Goal: Information Seeking & Learning: Learn about a topic

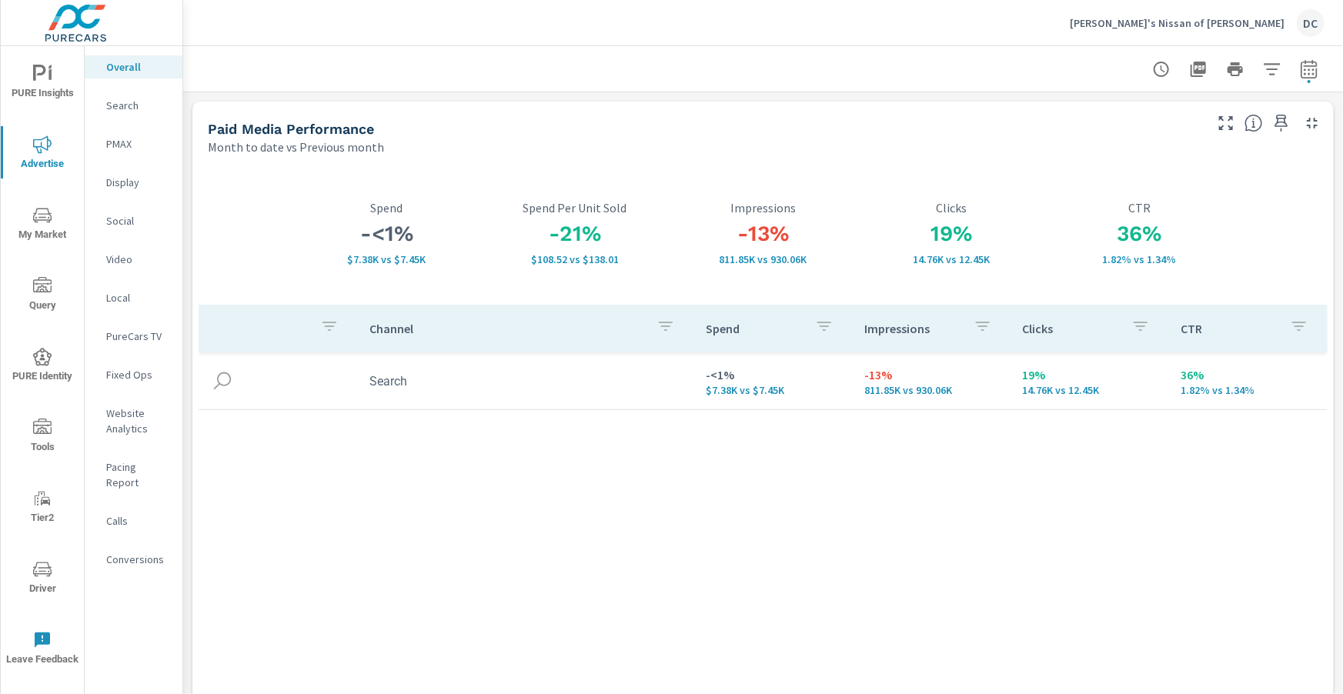
click at [129, 142] on p "PMAX" at bounding box center [138, 143] width 64 height 15
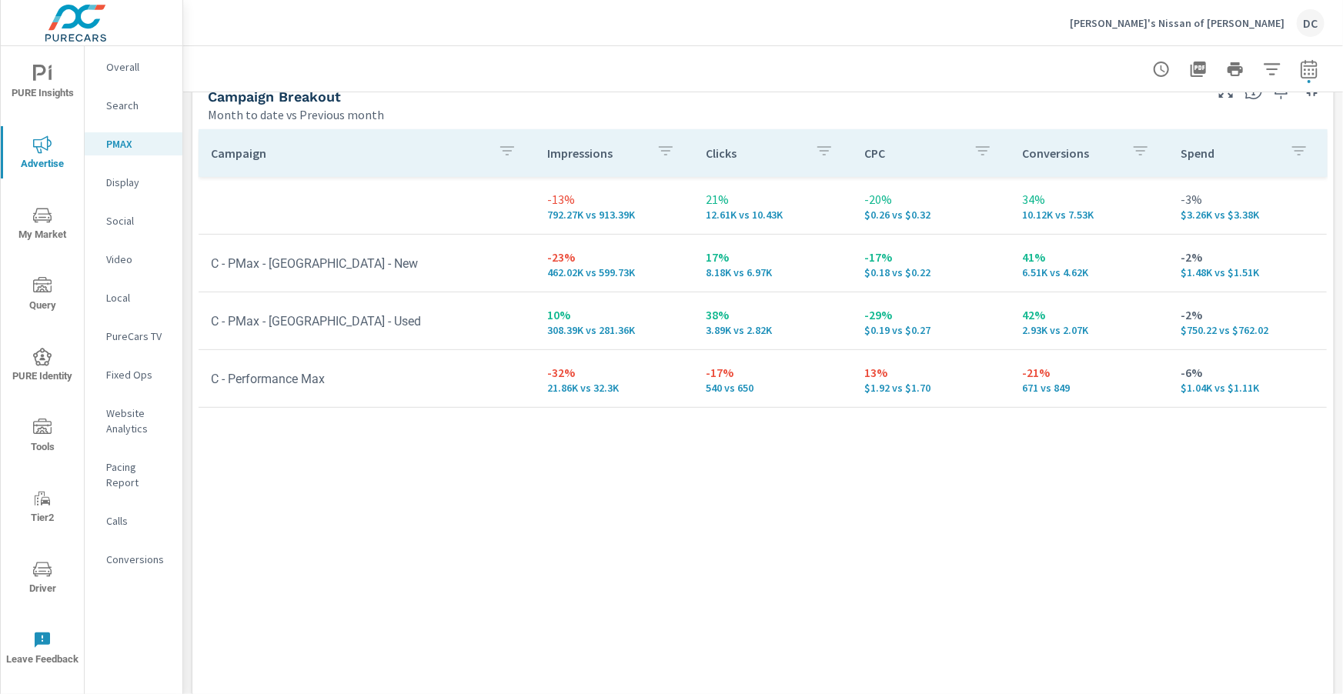
scroll to position [207, 0]
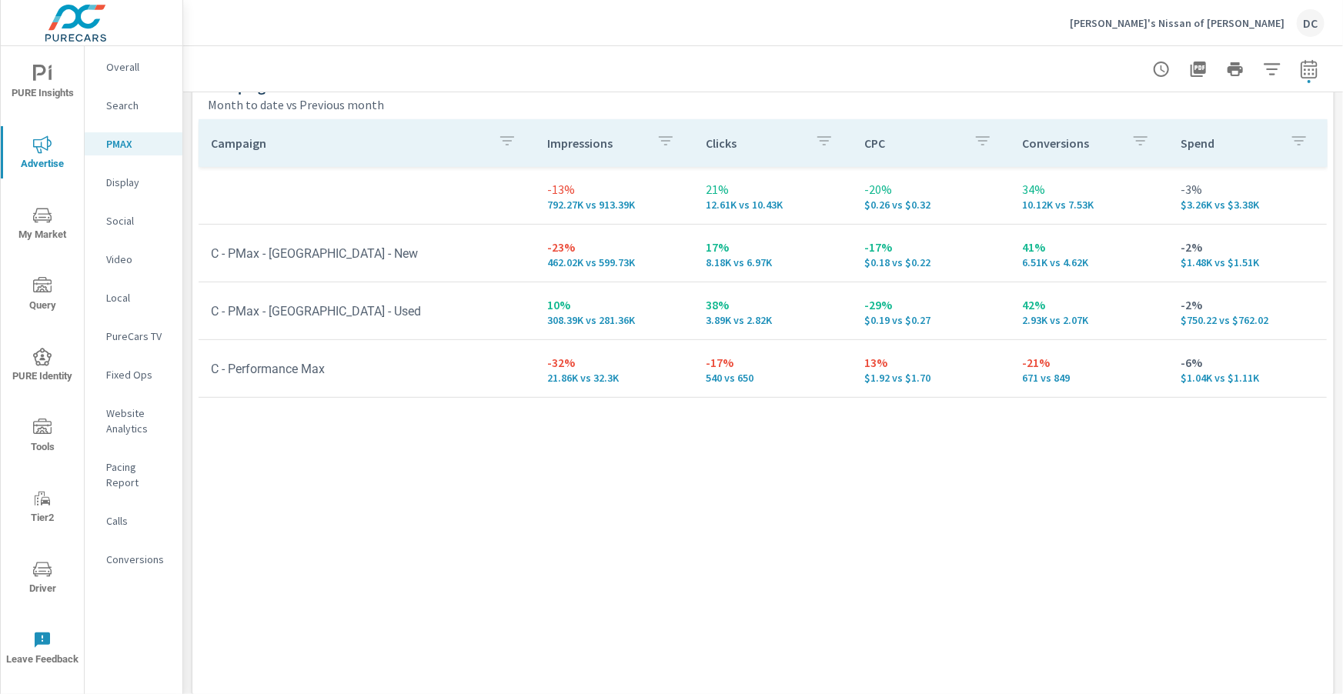
click at [124, 105] on p "Search" at bounding box center [138, 105] width 64 height 15
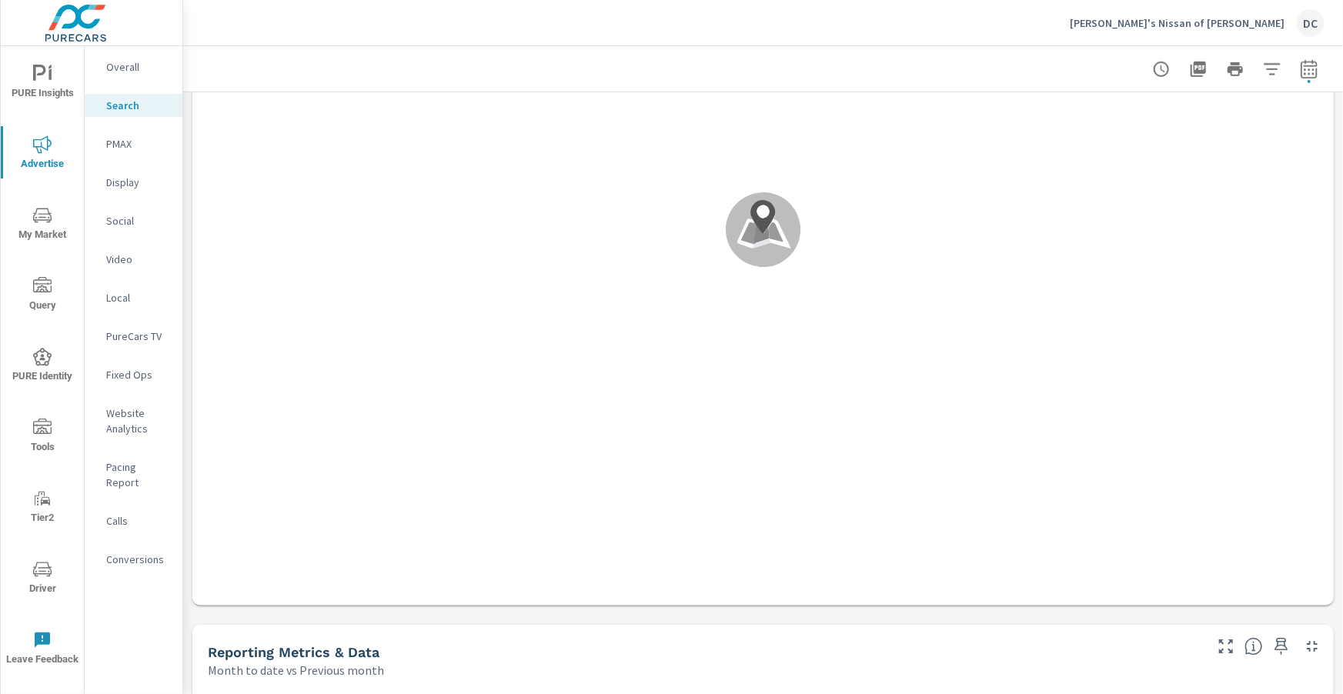
scroll to position [609, 0]
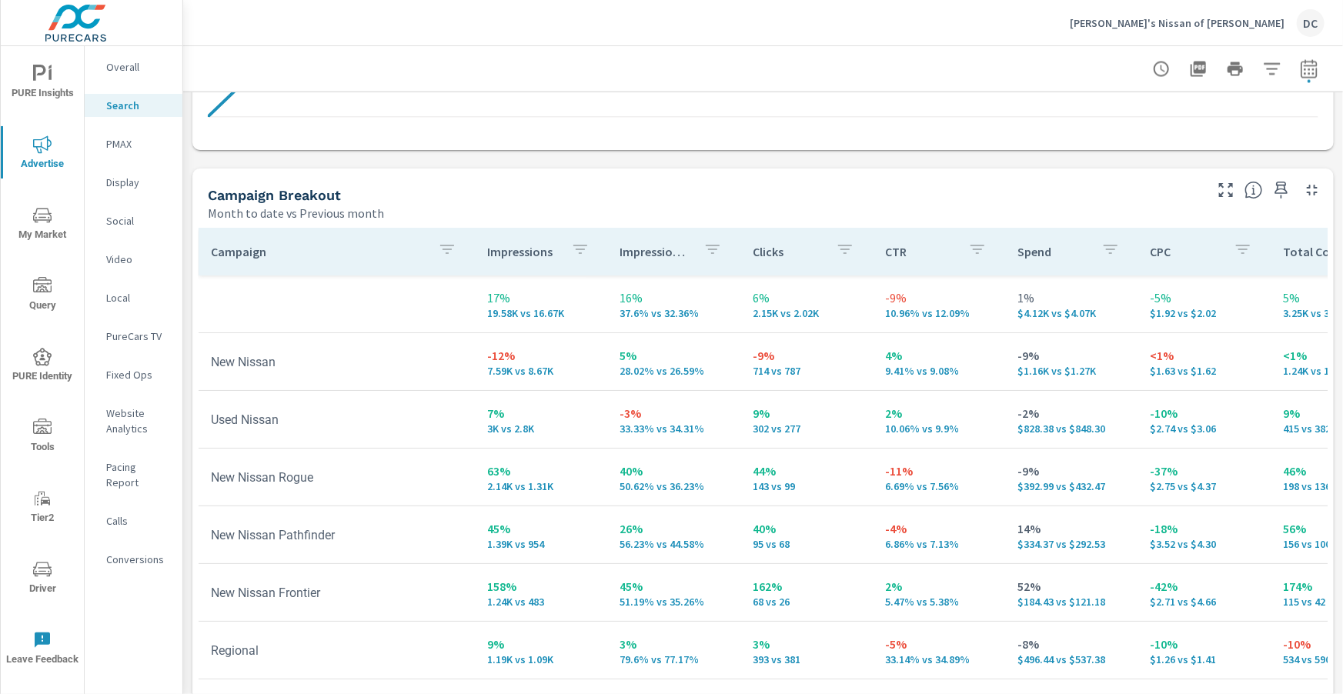
scroll to position [1539, 0]
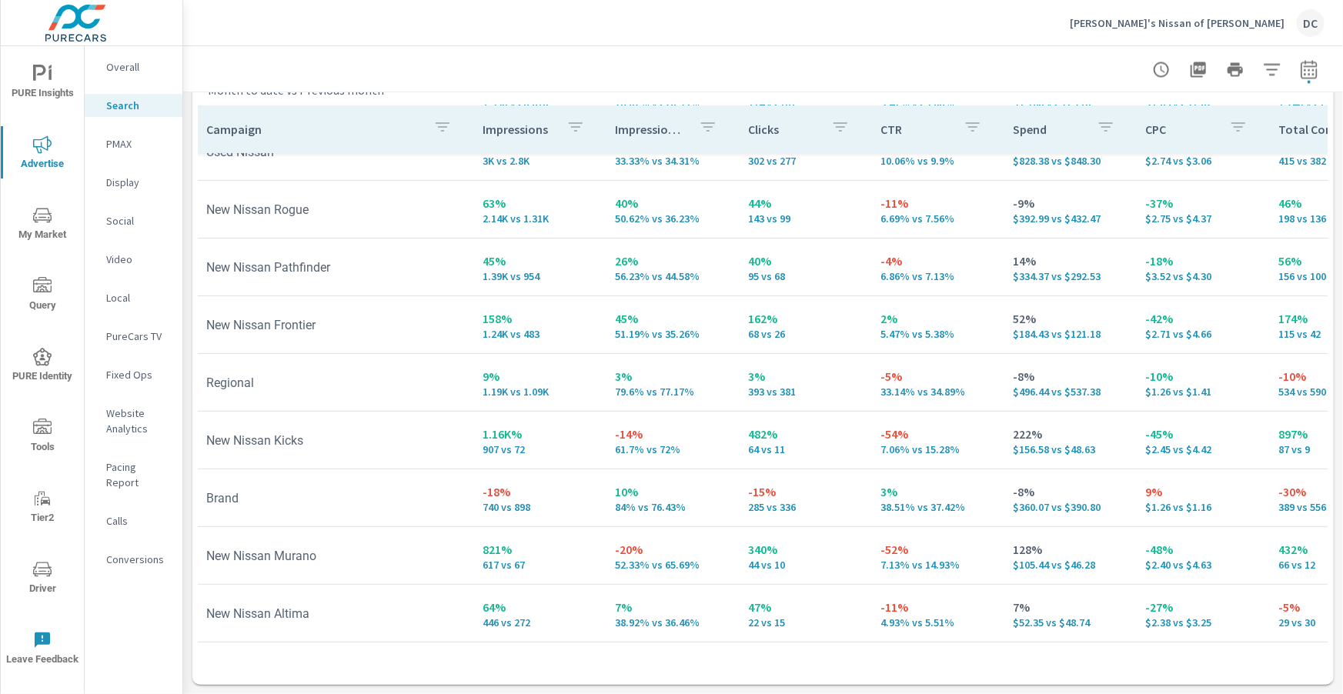
scroll to position [189, 5]
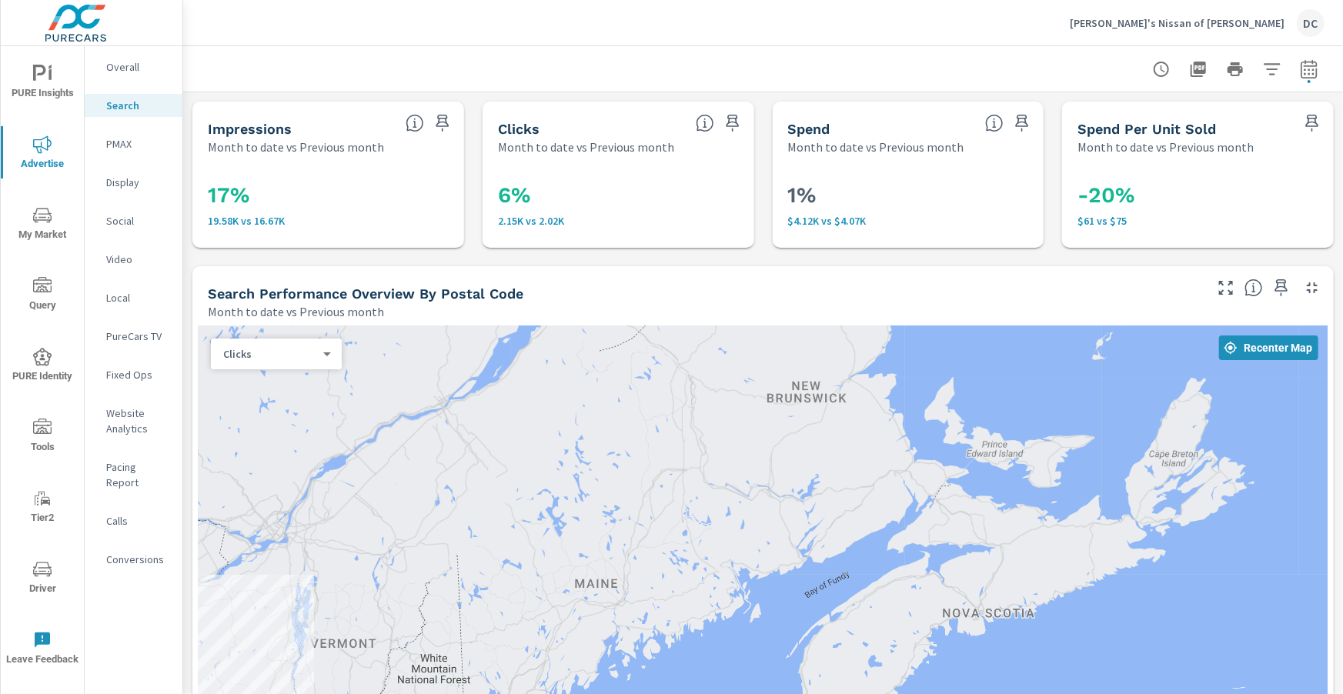
click at [122, 142] on p "PMAX" at bounding box center [138, 143] width 64 height 15
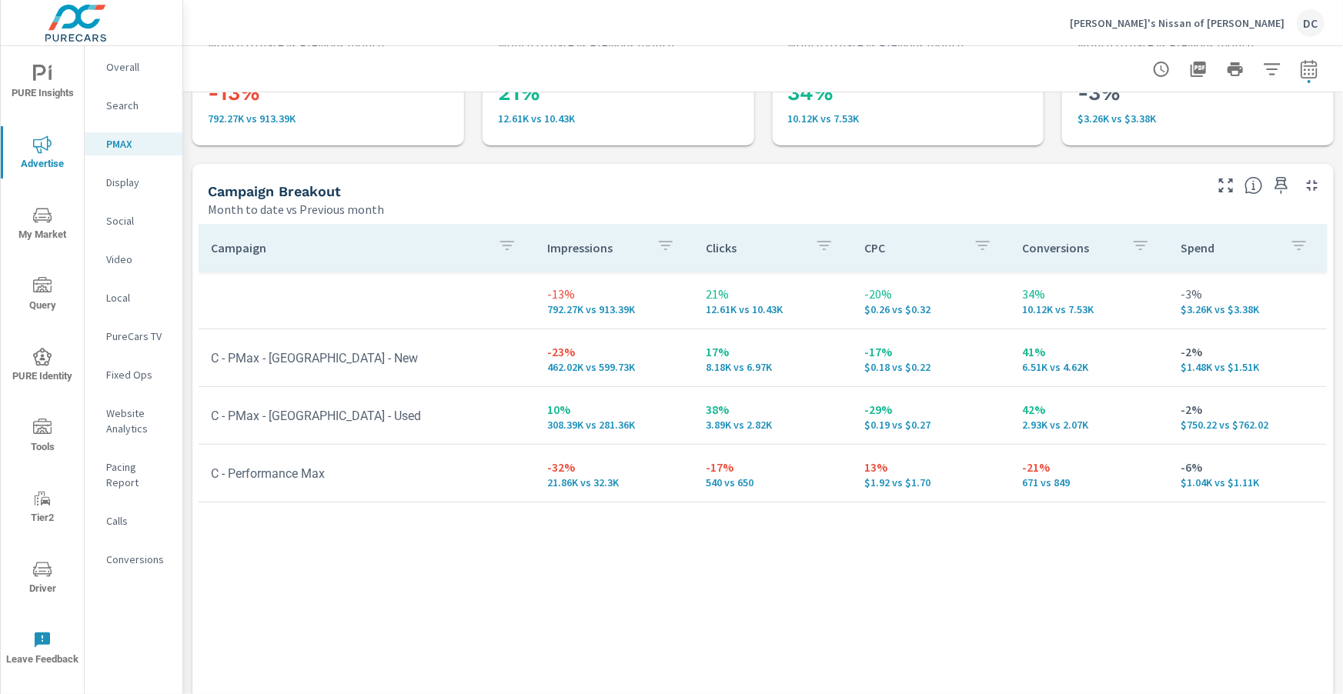
scroll to position [109, 0]
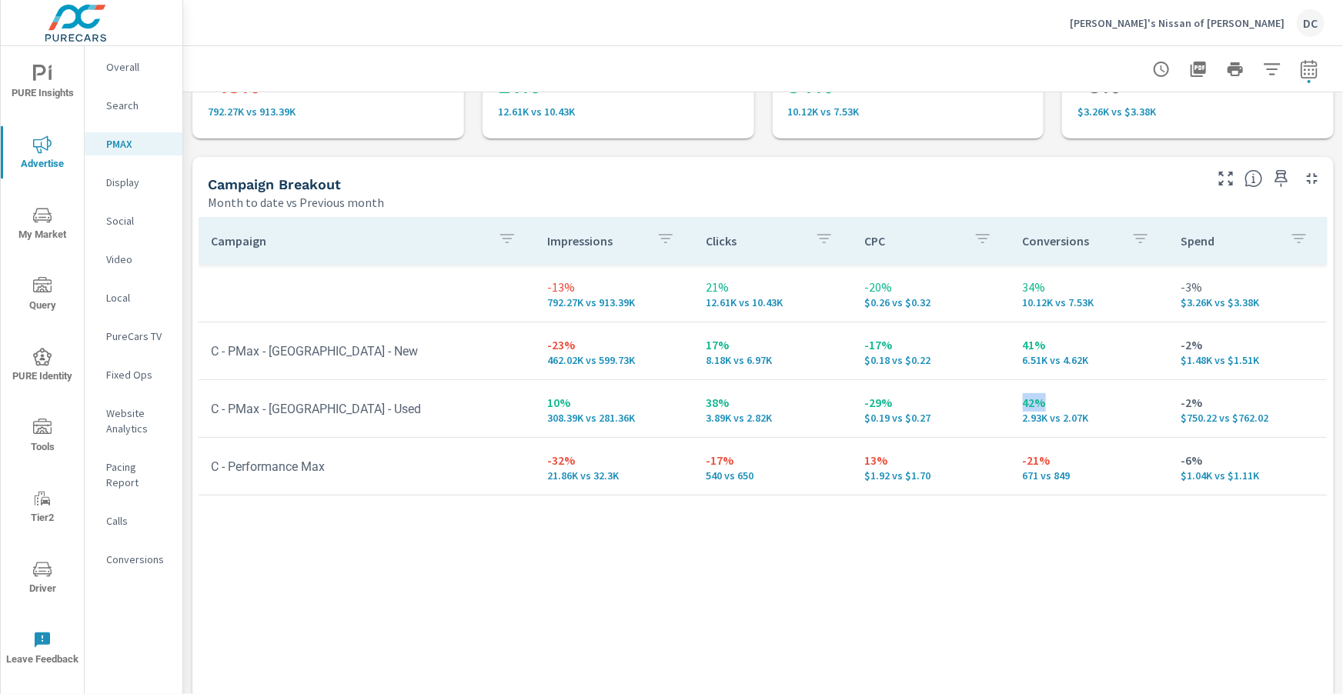
drag, startPoint x: 1023, startPoint y: 403, endPoint x: 1054, endPoint y: 406, distance: 31.7
click at [1054, 406] on td "42% 2.93K vs 2.07K" at bounding box center [1089, 408] width 159 height 55
drag, startPoint x: 1048, startPoint y: 346, endPoint x: 1011, endPoint y: 346, distance: 36.9
click at [1011, 346] on td "41% 6.51K vs 4.62K" at bounding box center [1089, 350] width 159 height 55
click at [119, 102] on p "Search" at bounding box center [138, 105] width 64 height 15
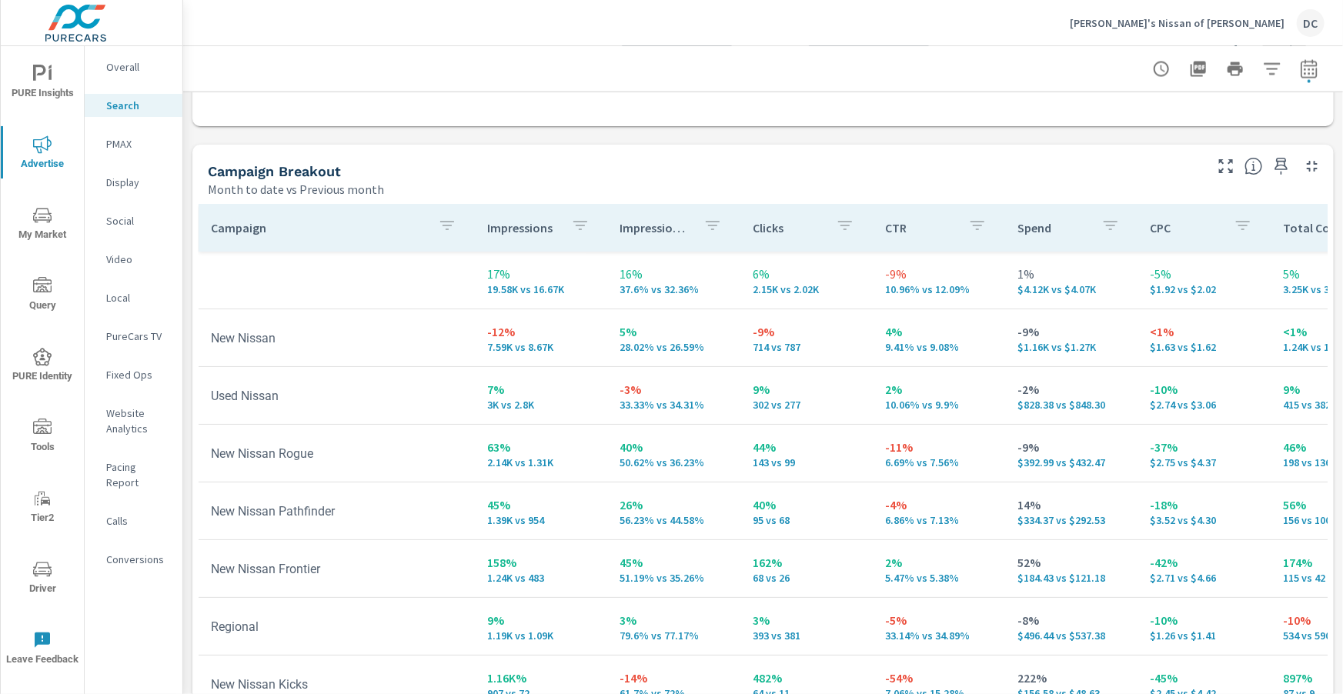
scroll to position [1438, 0]
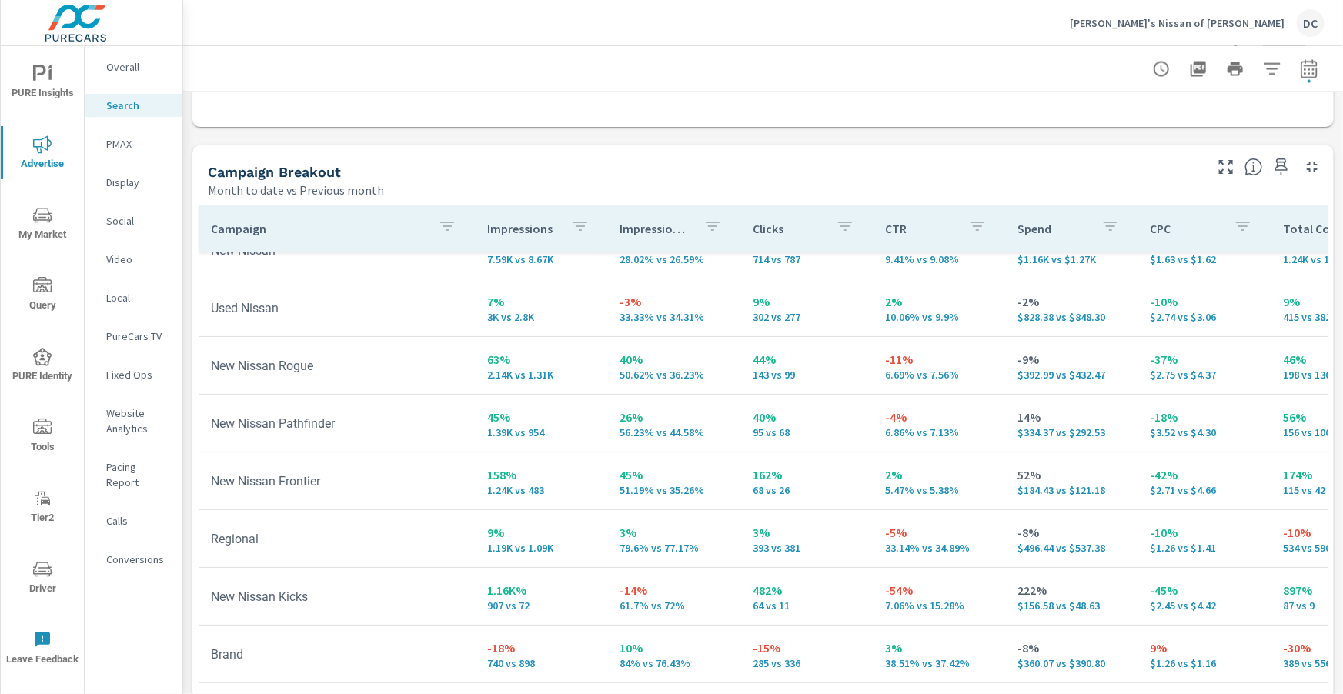
scroll to position [92, 0]
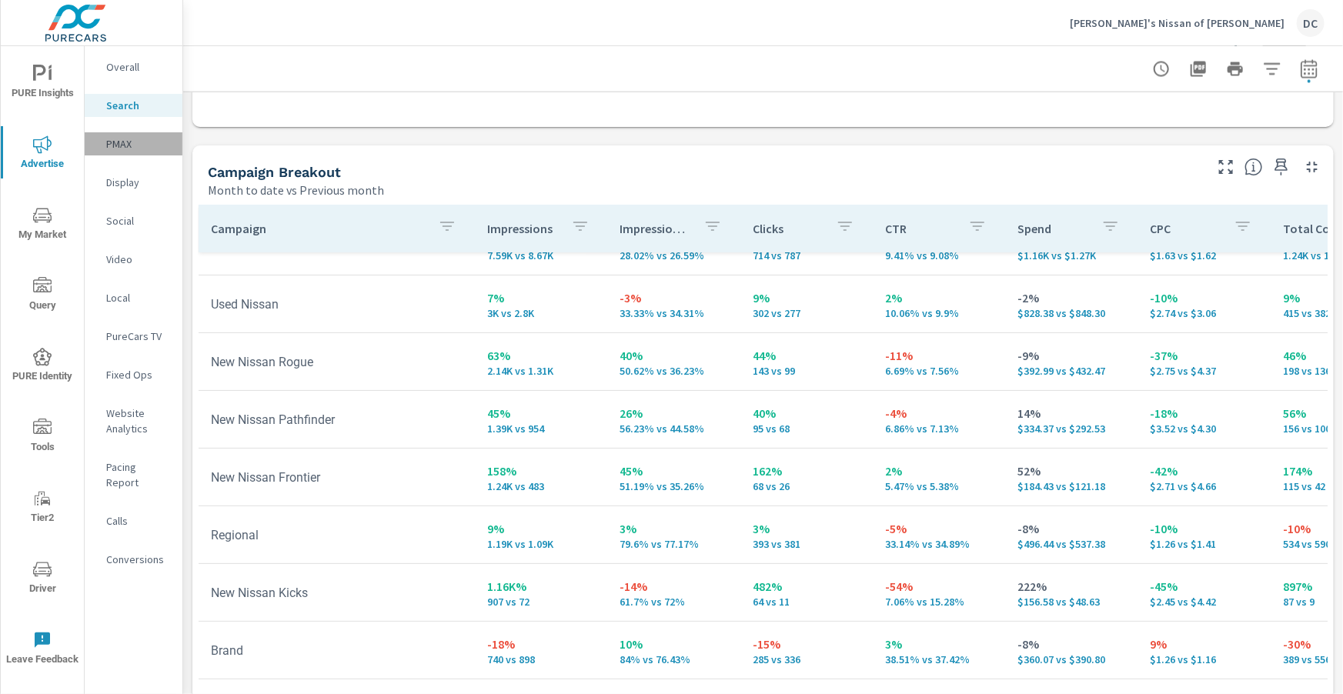
click at [127, 145] on p "PMAX" at bounding box center [138, 143] width 64 height 15
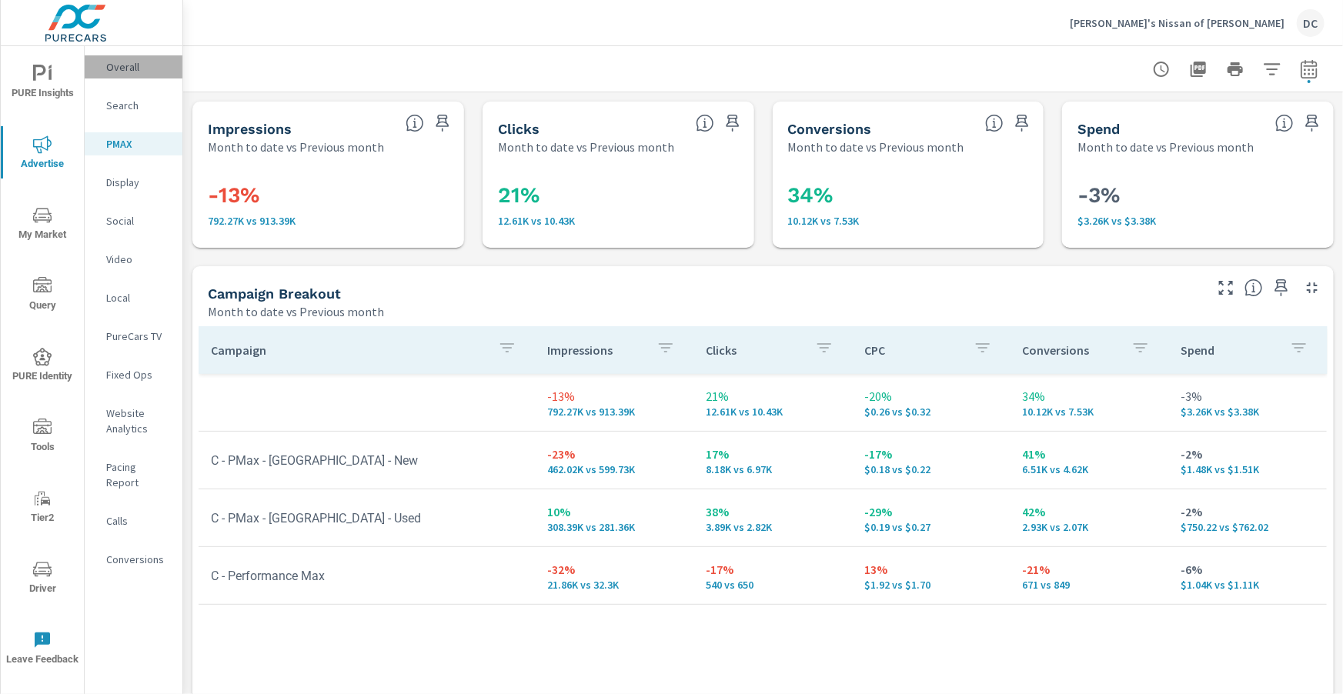
drag, startPoint x: 132, startPoint y: 76, endPoint x: 125, endPoint y: 71, distance: 8.2
click at [125, 71] on div "Overall" at bounding box center [134, 66] width 98 height 23
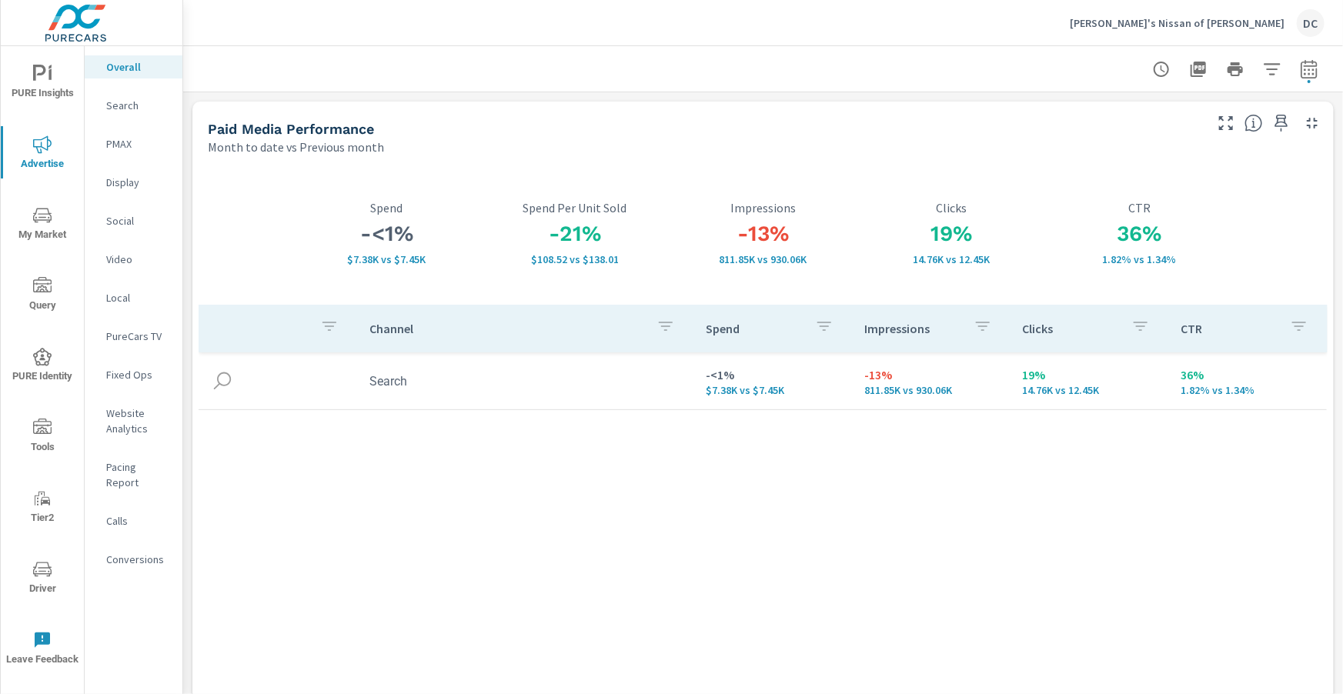
click at [131, 105] on p "Search" at bounding box center [138, 105] width 64 height 15
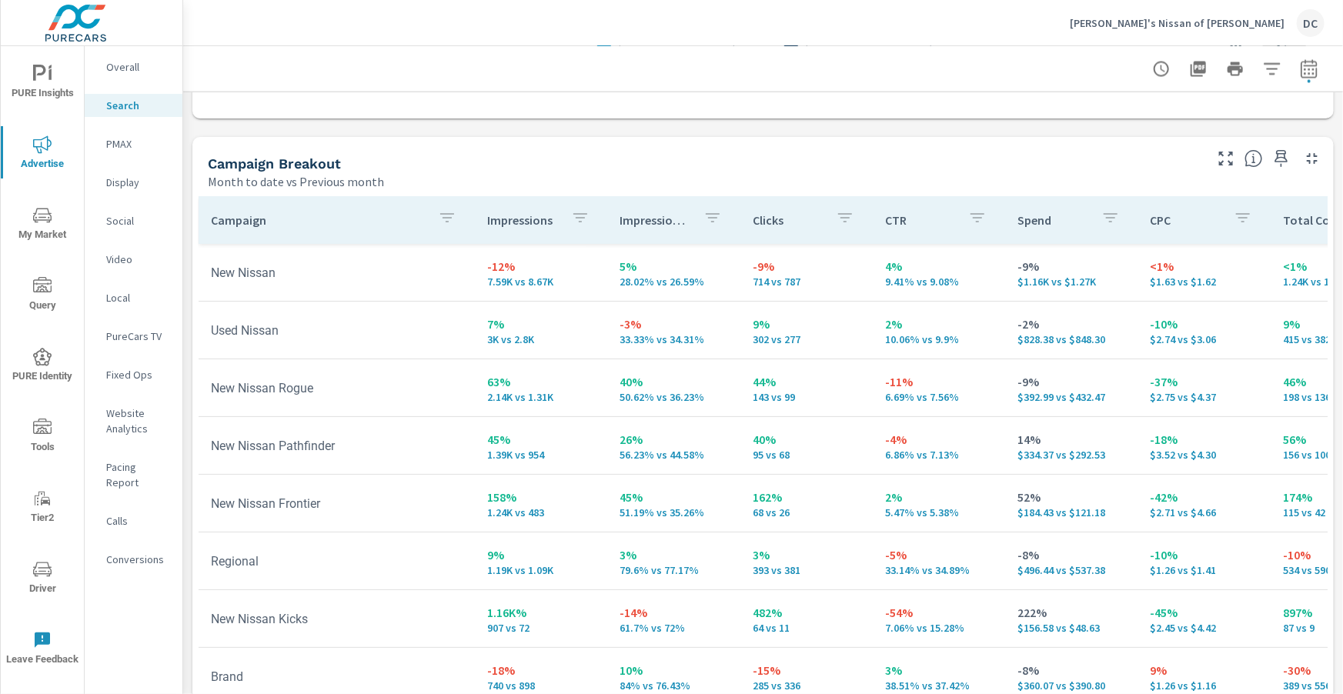
scroll to position [1539, 0]
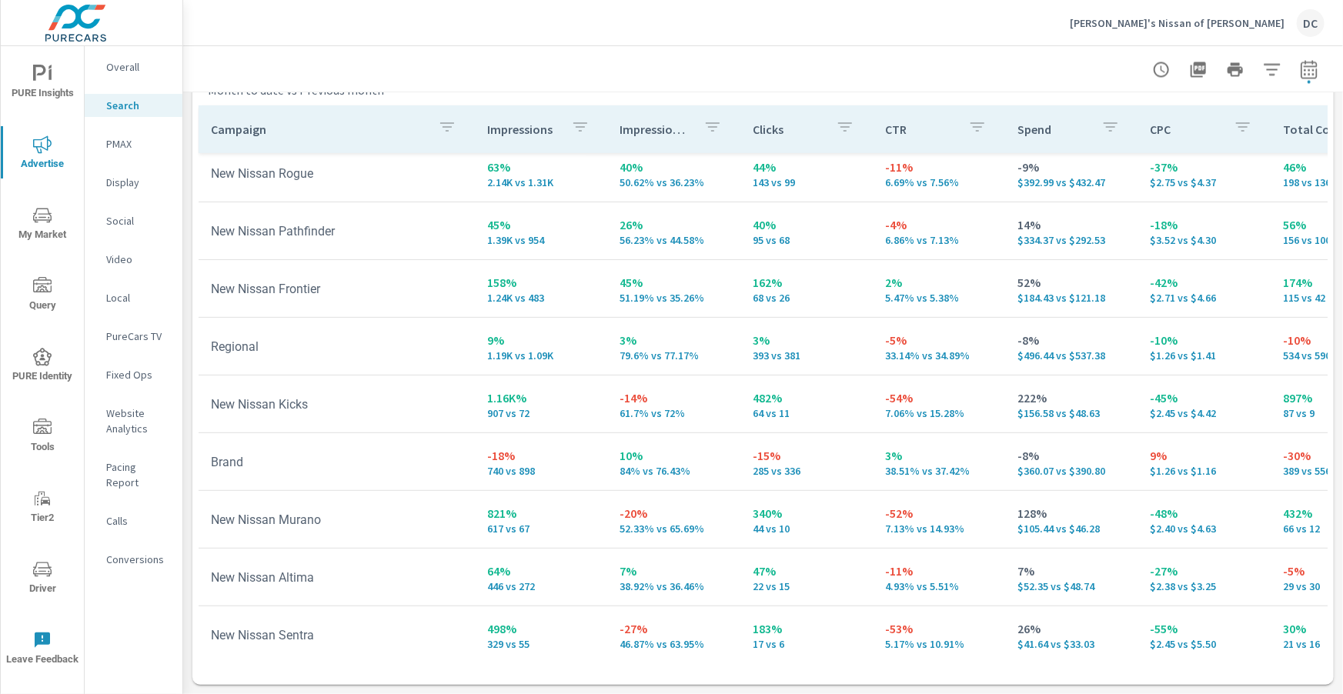
scroll to position [189, 0]
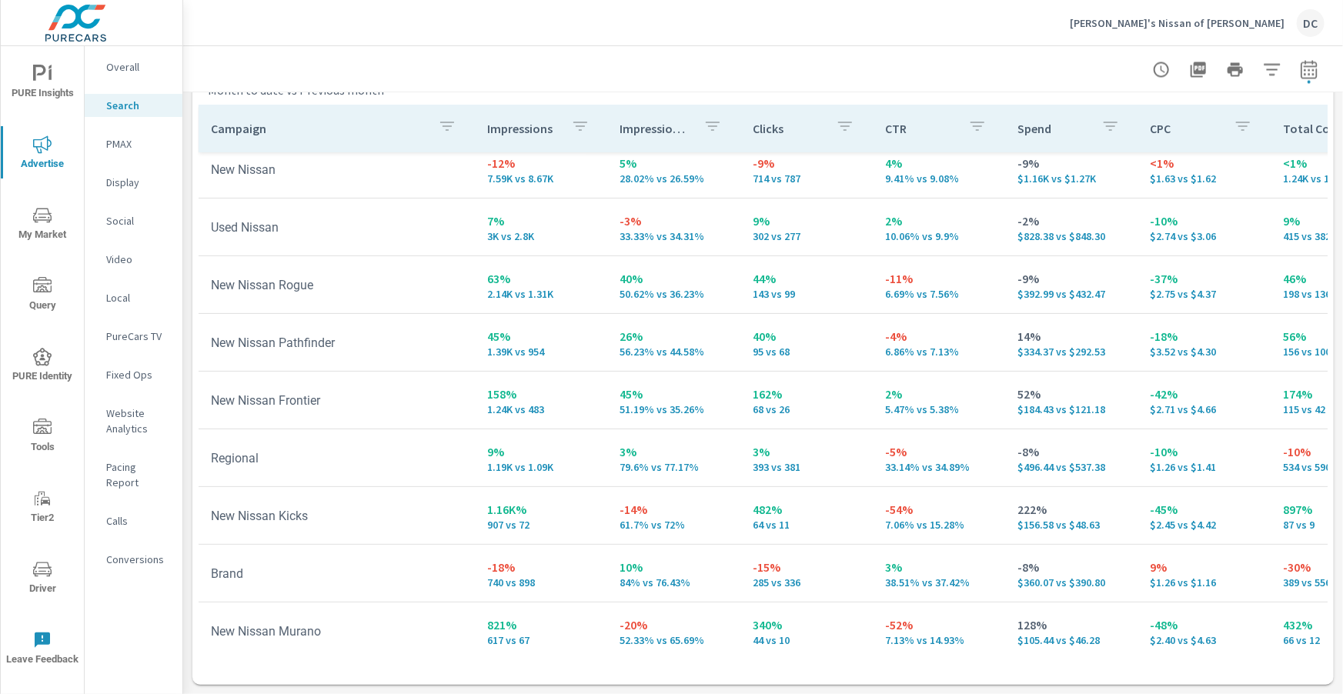
scroll to position [72, 0]
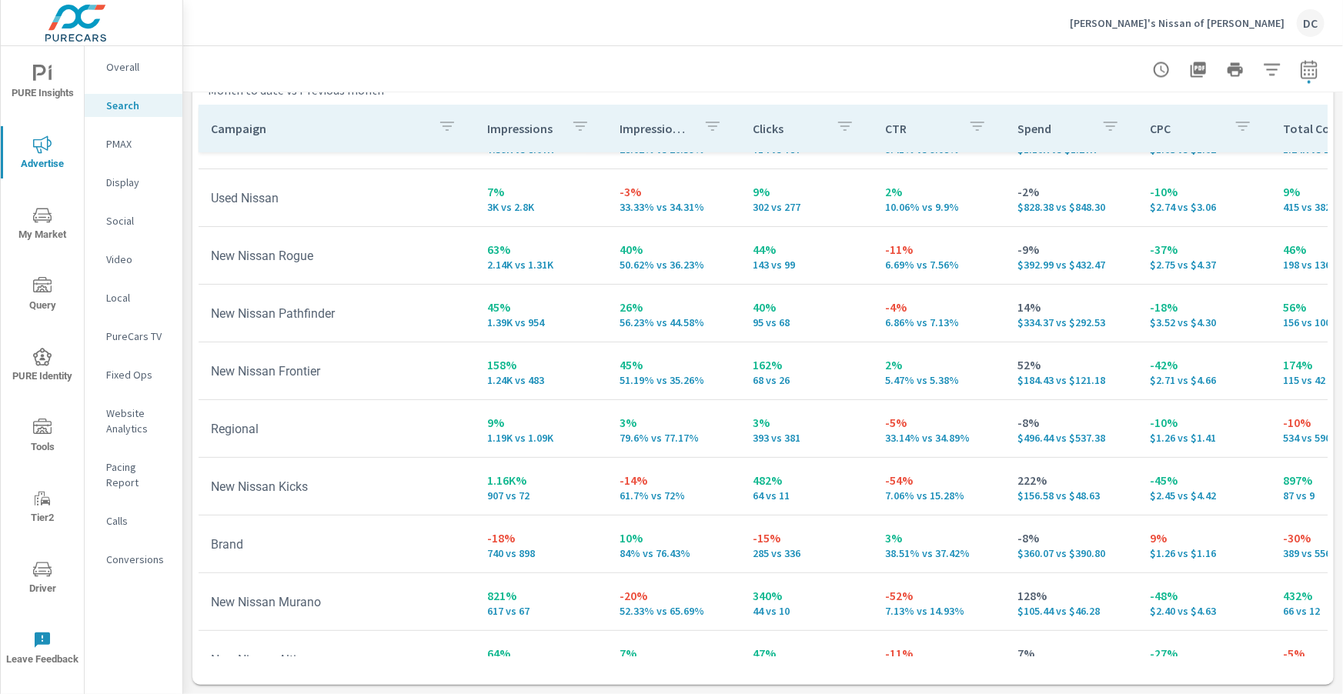
scroll to position [108, 0]
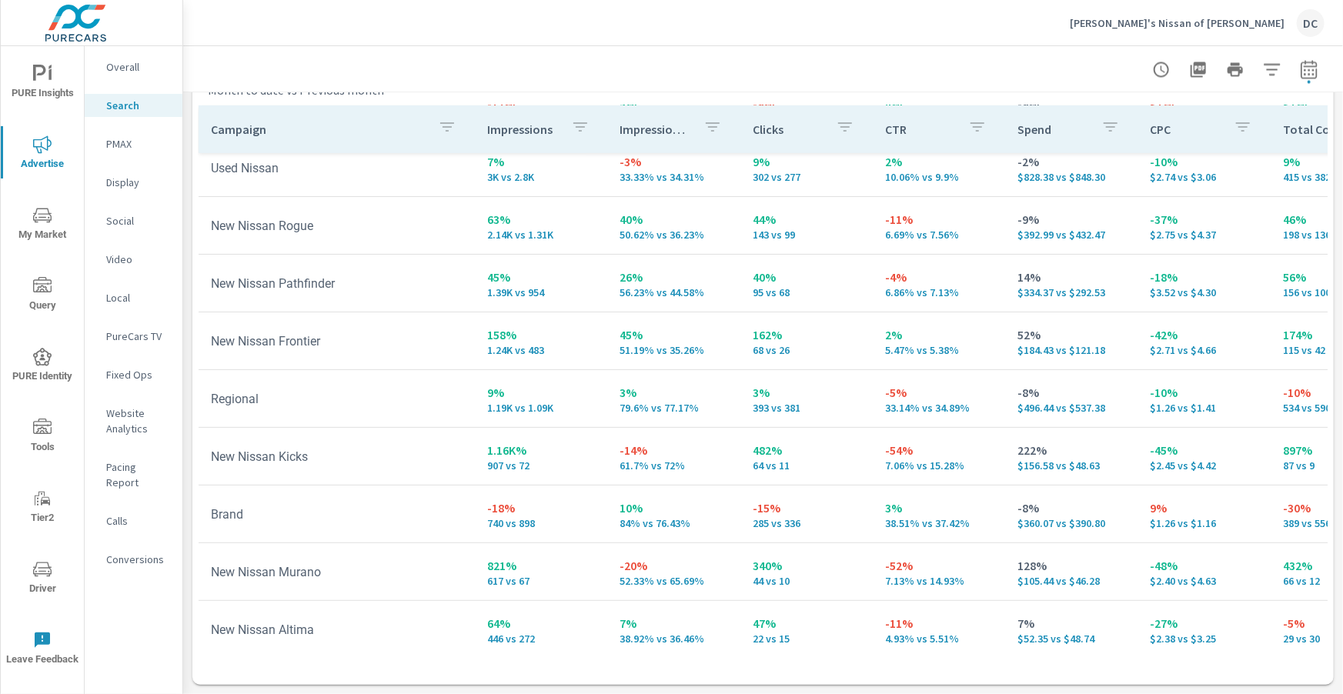
scroll to position [131, 0]
drag, startPoint x: 485, startPoint y: 448, endPoint x: 530, endPoint y: 449, distance: 45.4
click at [530, 449] on p "1.16K%" at bounding box center [541, 448] width 108 height 18
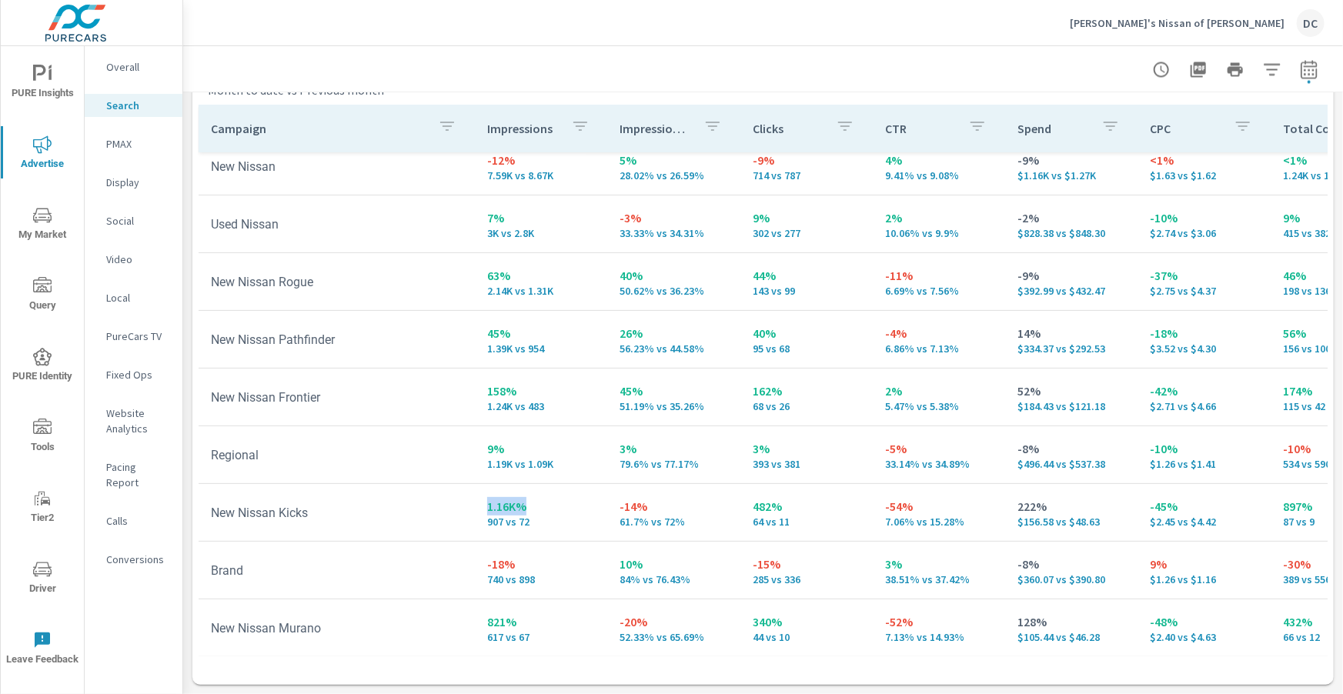
scroll to position [59, 0]
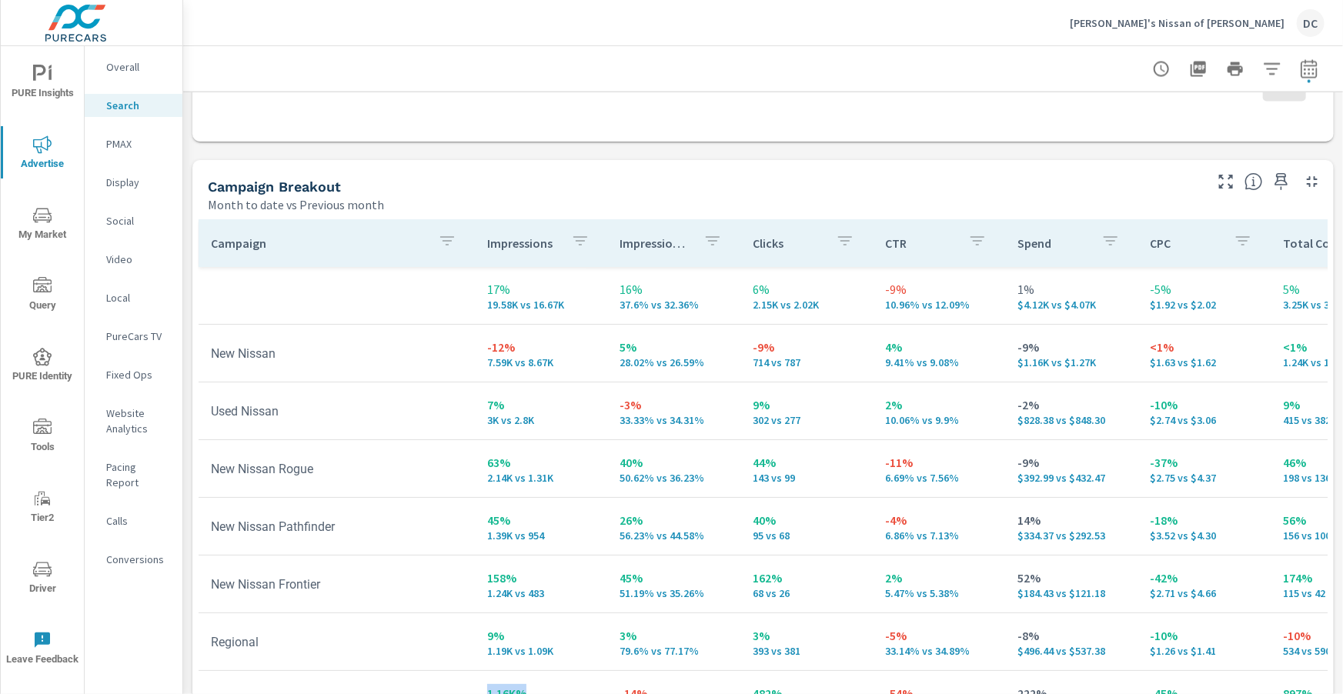
scroll to position [1427, 0]
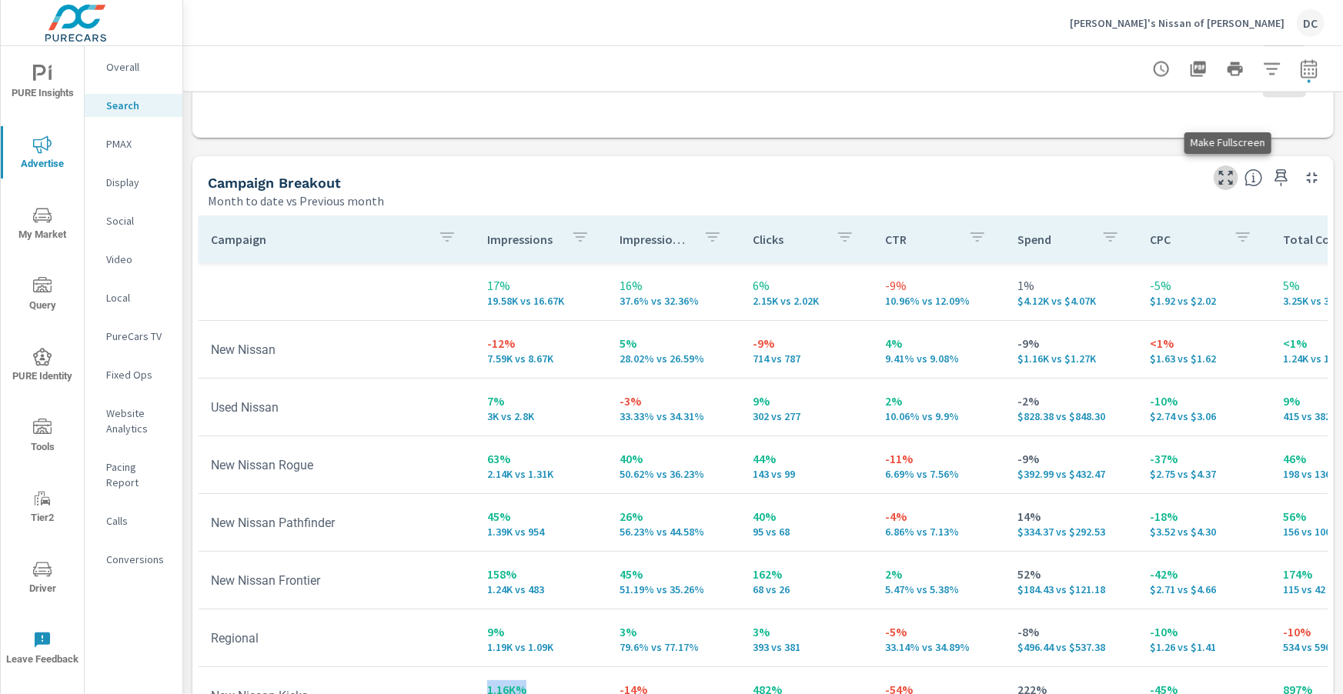
click at [1226, 174] on icon "button" at bounding box center [1226, 178] width 18 height 18
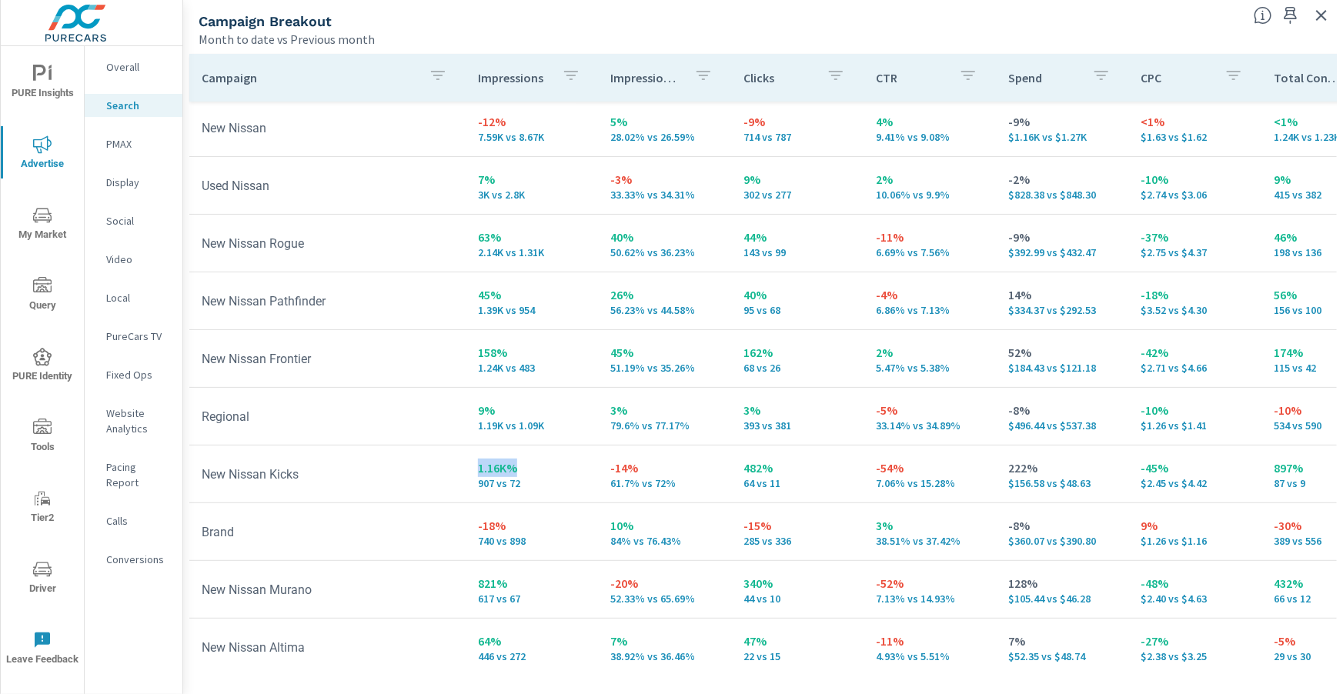
scroll to position [123, 0]
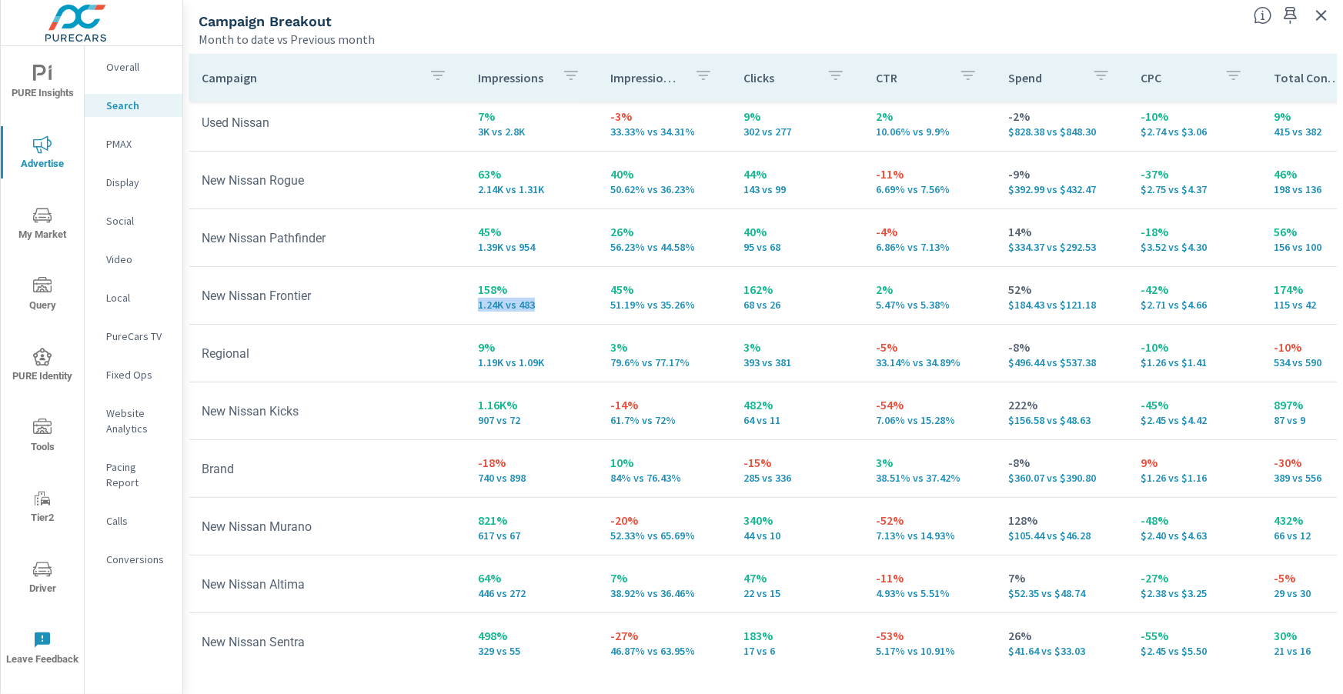
drag, startPoint x: 534, startPoint y: 304, endPoint x: 470, endPoint y: 302, distance: 63.9
click at [470, 302] on td "158% 1.24K vs 483" at bounding box center [532, 295] width 132 height 55
drag, startPoint x: 706, startPoint y: 305, endPoint x: 603, endPoint y: 303, distance: 102.4
click at [603, 303] on td "45% 51.19% vs 35.26%" at bounding box center [665, 295] width 132 height 55
drag, startPoint x: 777, startPoint y: 302, endPoint x: 838, endPoint y: 311, distance: 61.4
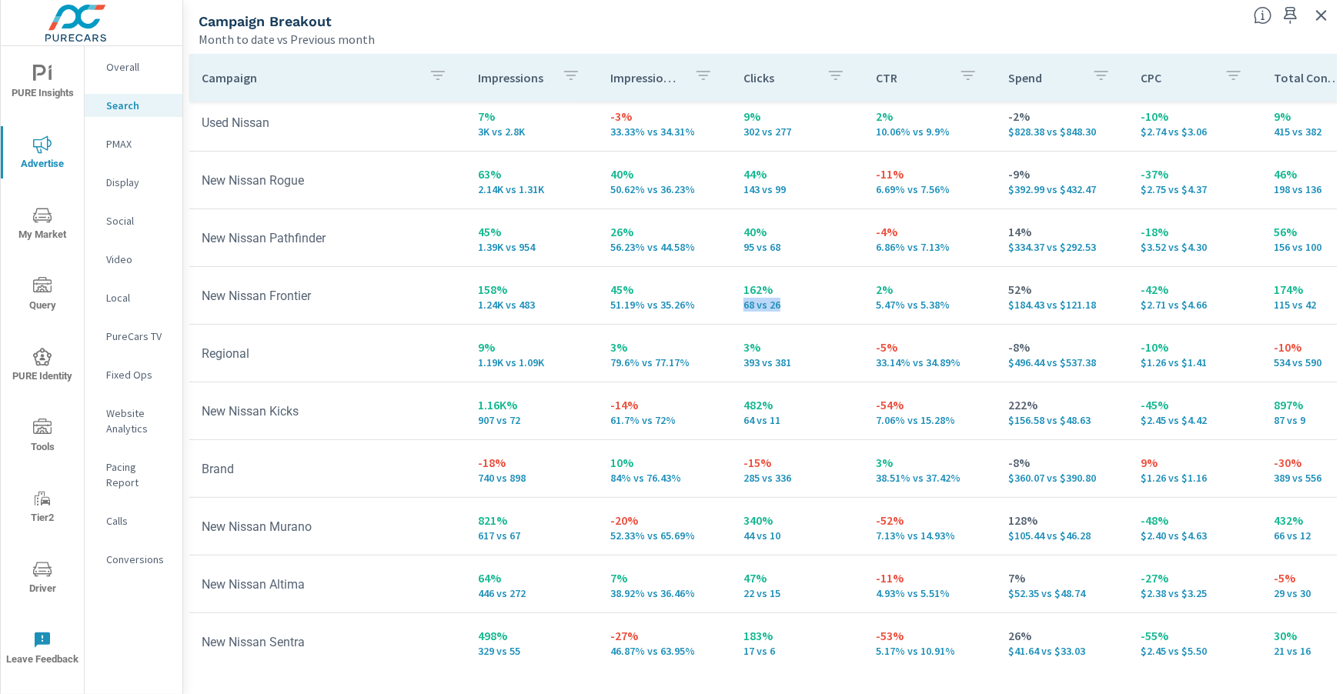
click at [759, 308] on p "68 vs 26" at bounding box center [797, 305] width 108 height 12
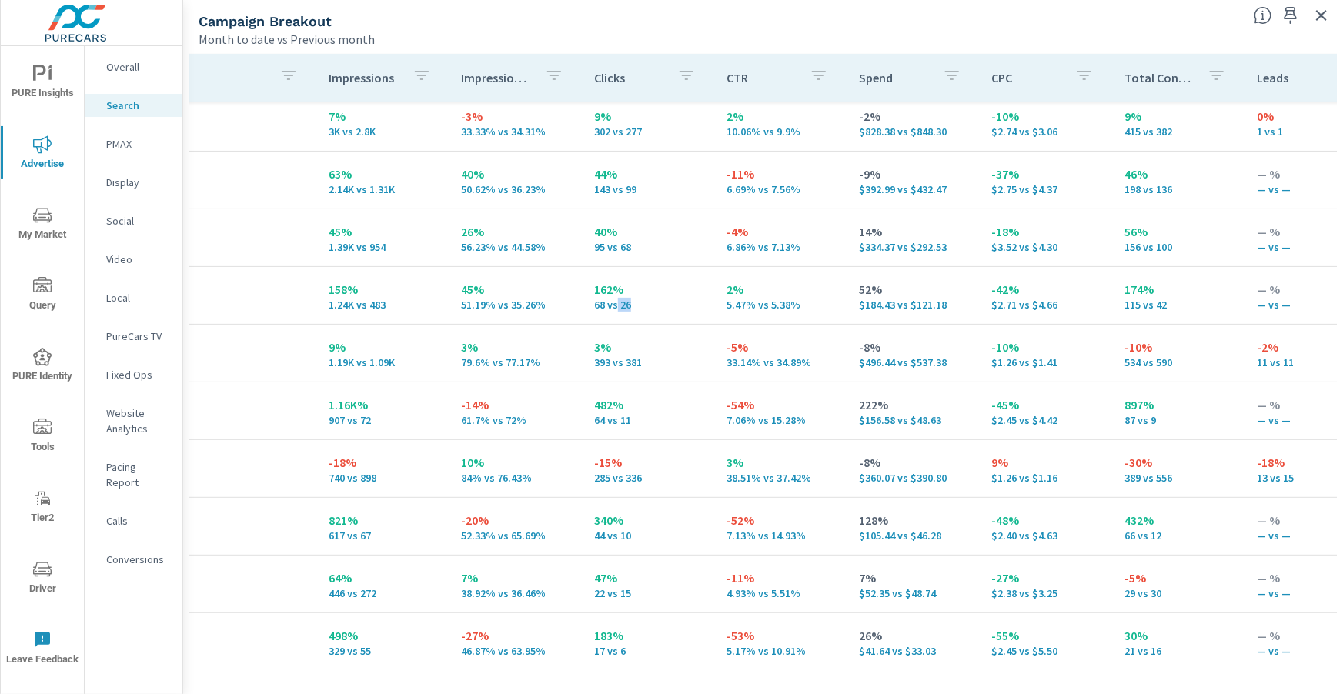
scroll to position [123, 173]
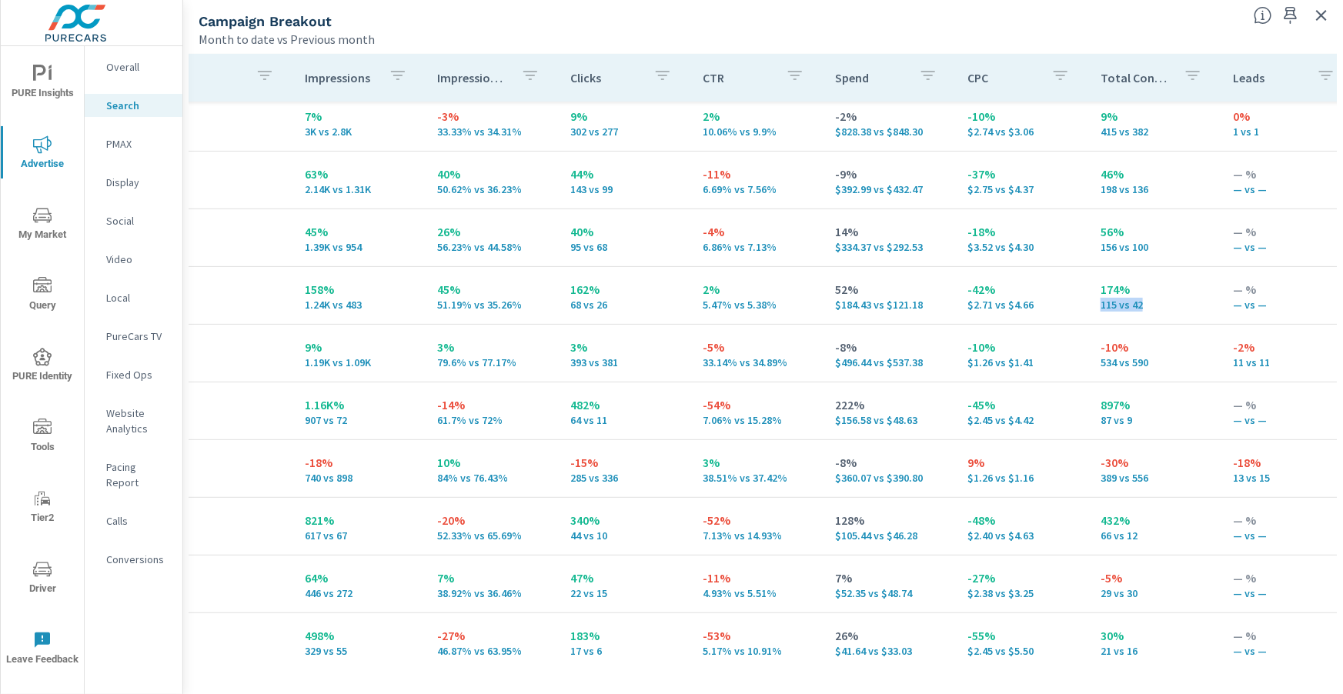
drag, startPoint x: 1163, startPoint y: 305, endPoint x: 1077, endPoint y: 303, distance: 86.2
click at [1088, 303] on td "174% 115 vs 42" at bounding box center [1154, 295] width 132 height 55
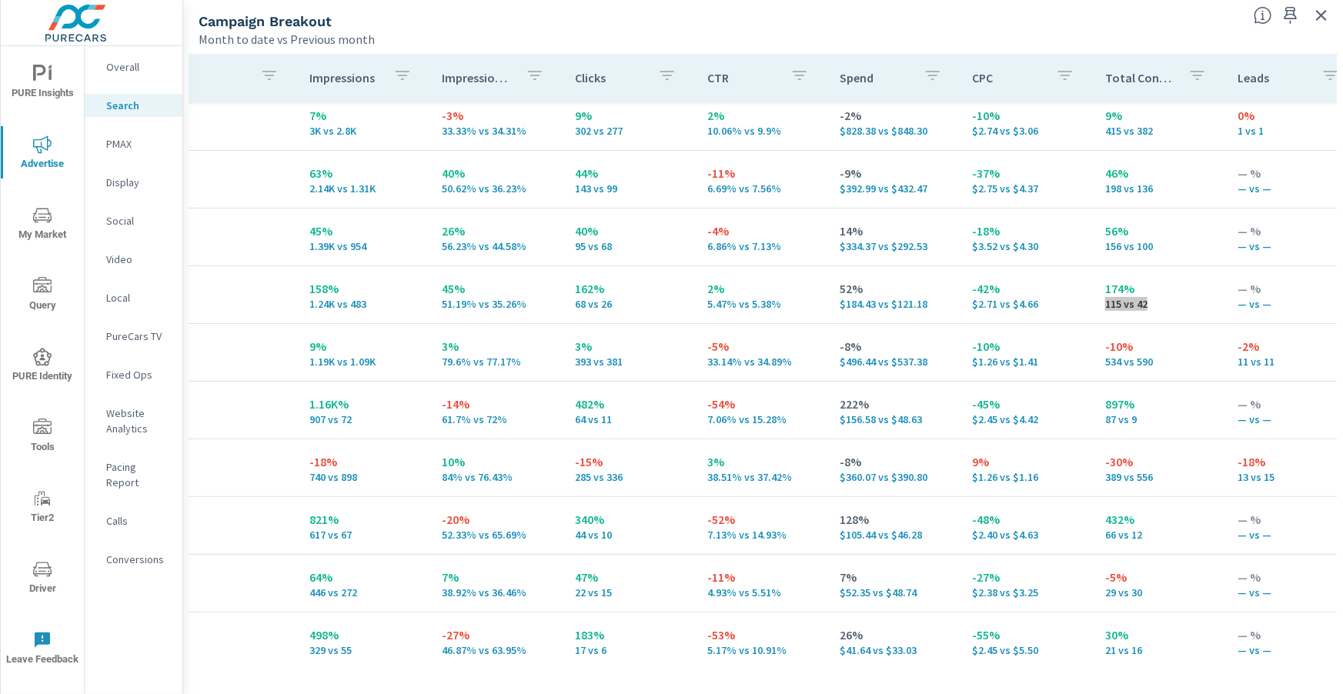
scroll to position [124, 0]
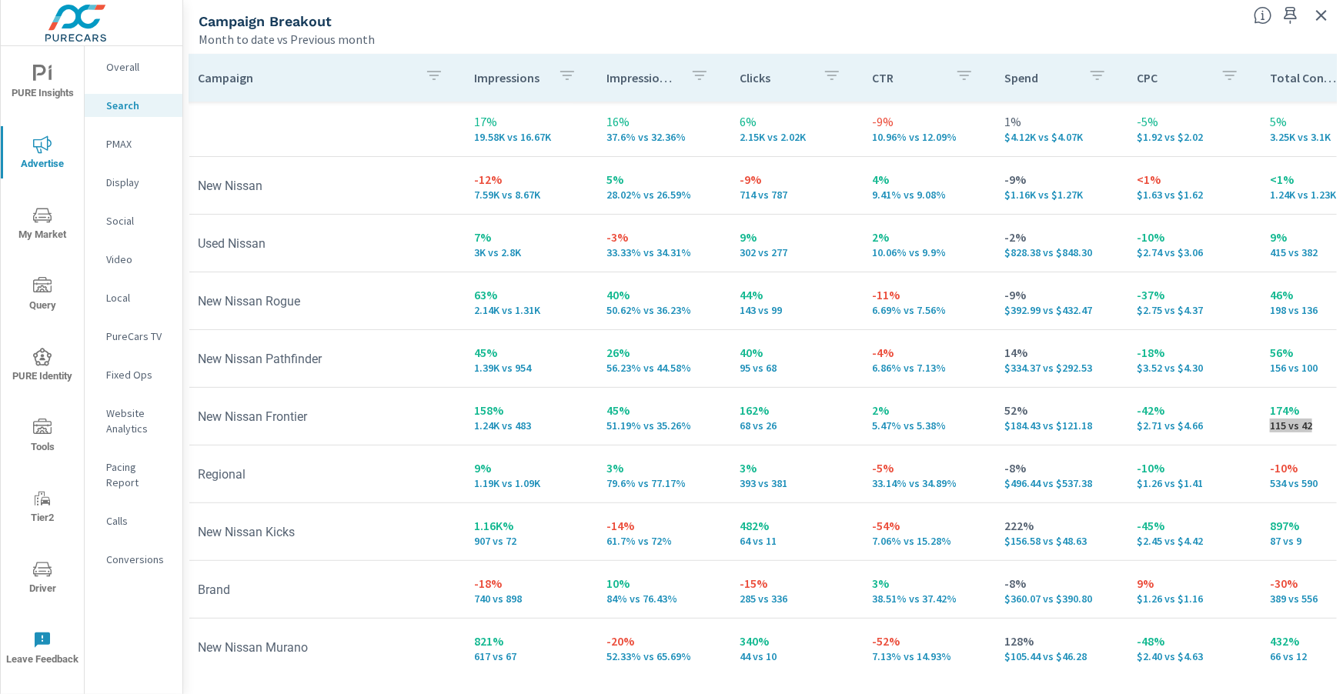
scroll to position [0, 4]
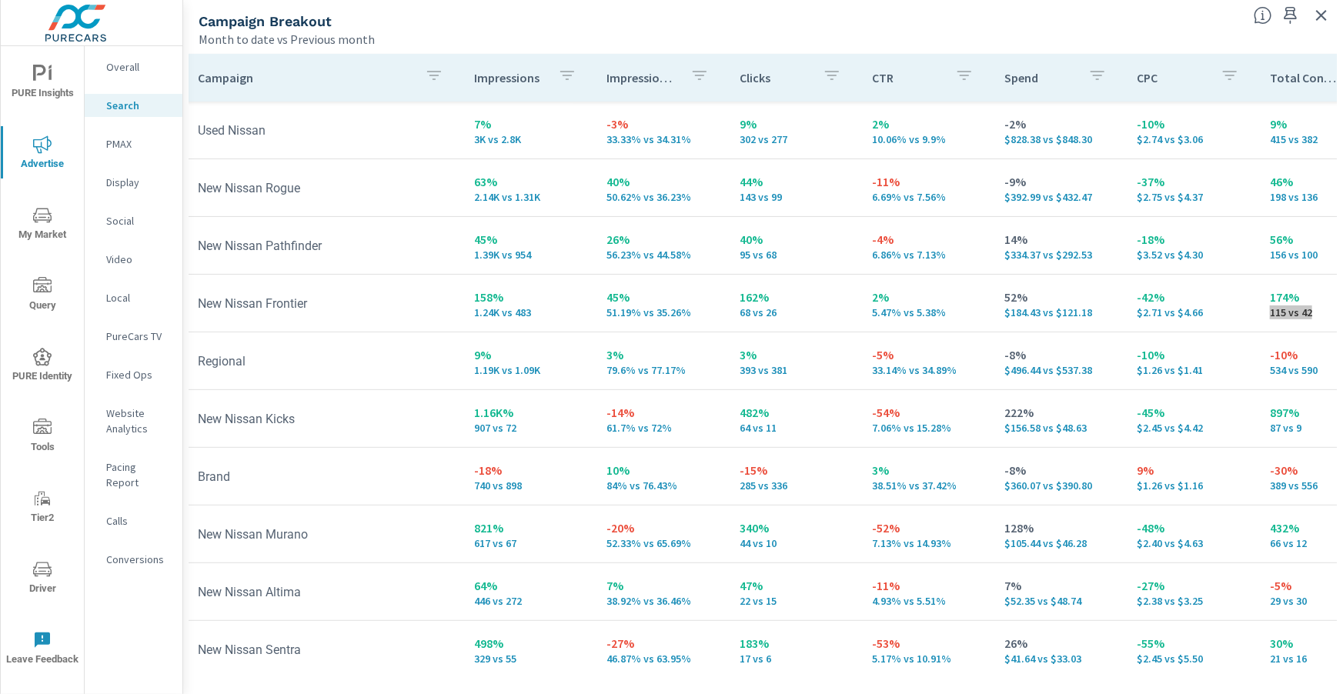
scroll to position [129, 4]
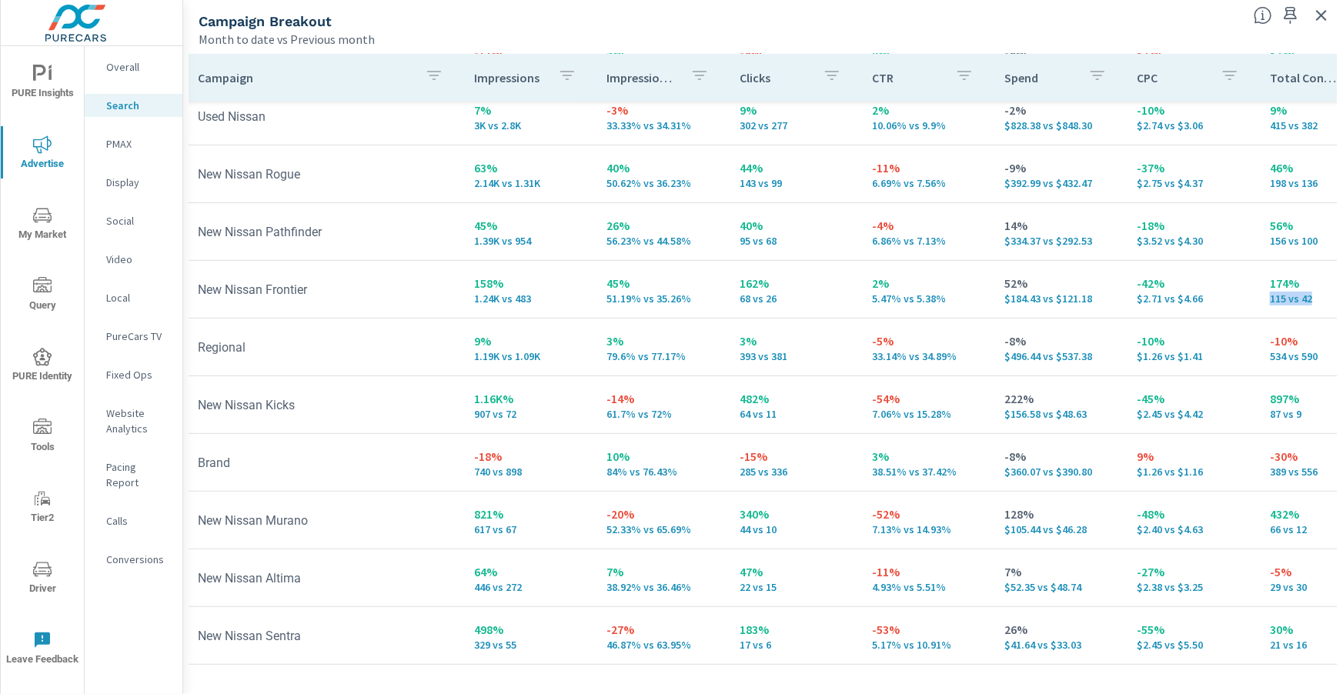
click at [118, 139] on p "PMAX" at bounding box center [138, 143] width 64 height 15
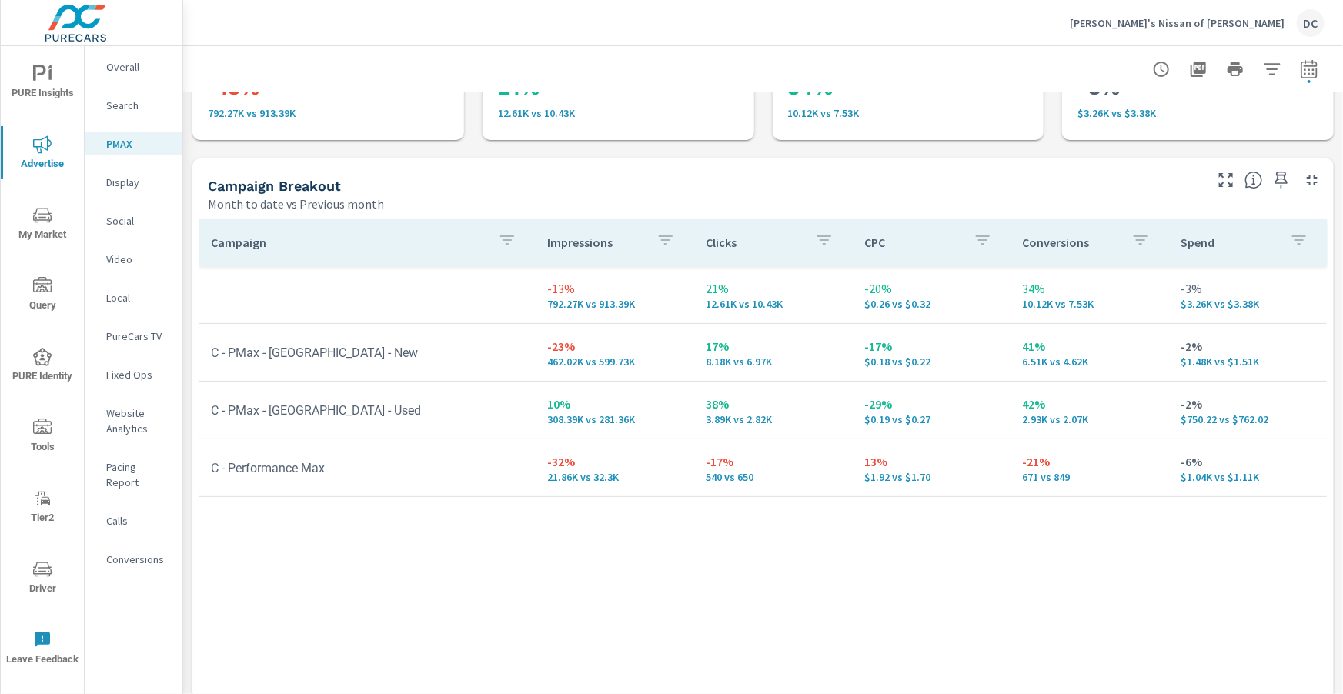
scroll to position [222, 0]
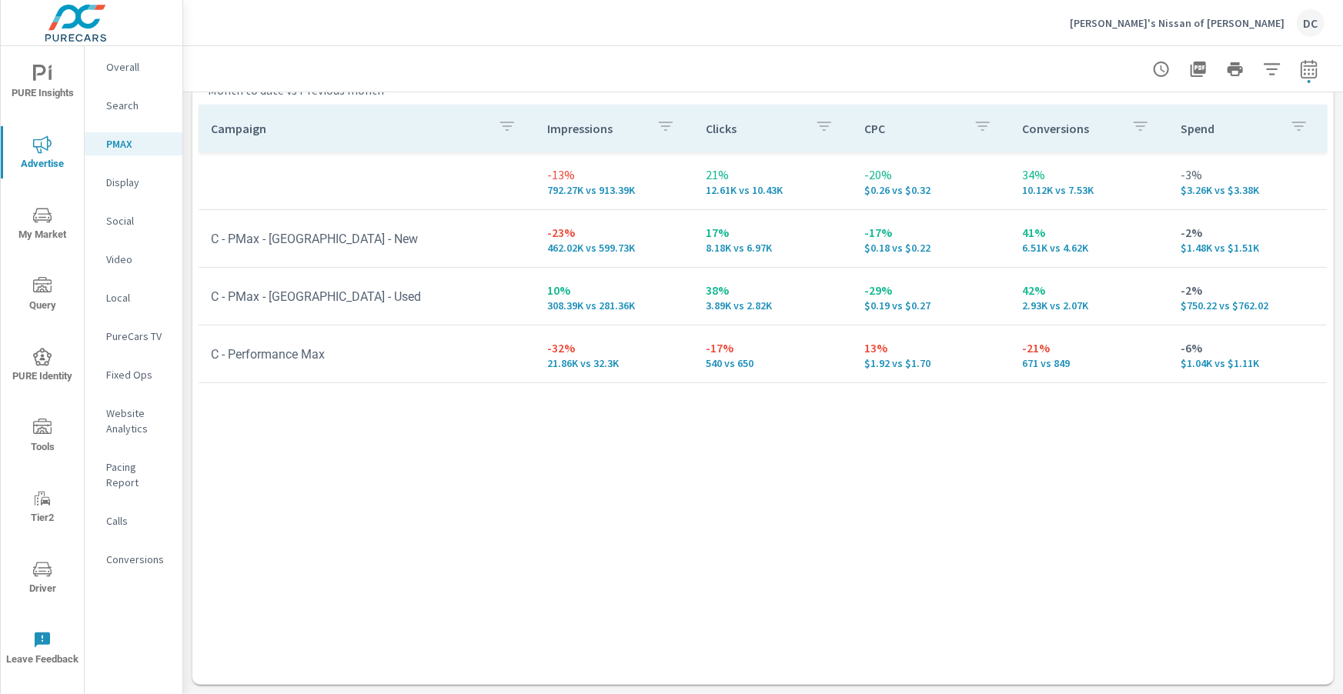
click at [1308, 69] on icon "button" at bounding box center [1309, 69] width 18 height 18
select select "Month to date"
select select "Previous month"
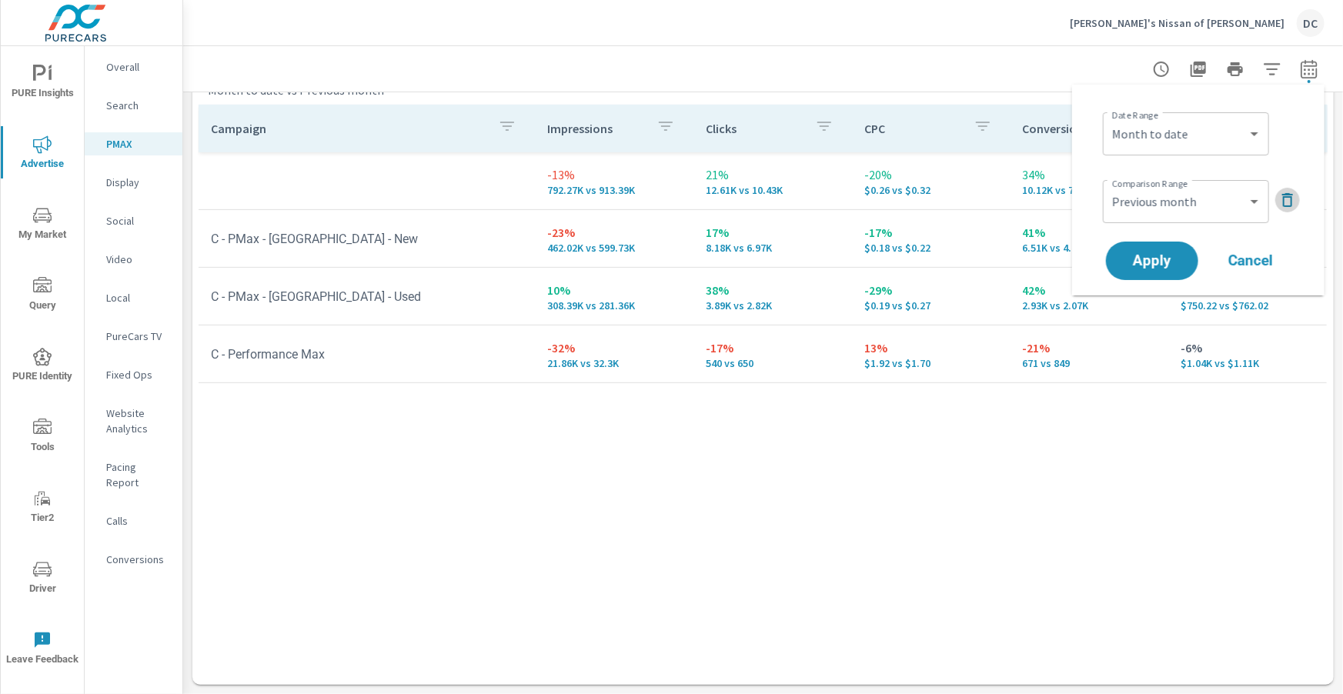
click at [1278, 201] on icon "button" at bounding box center [1287, 200] width 18 height 18
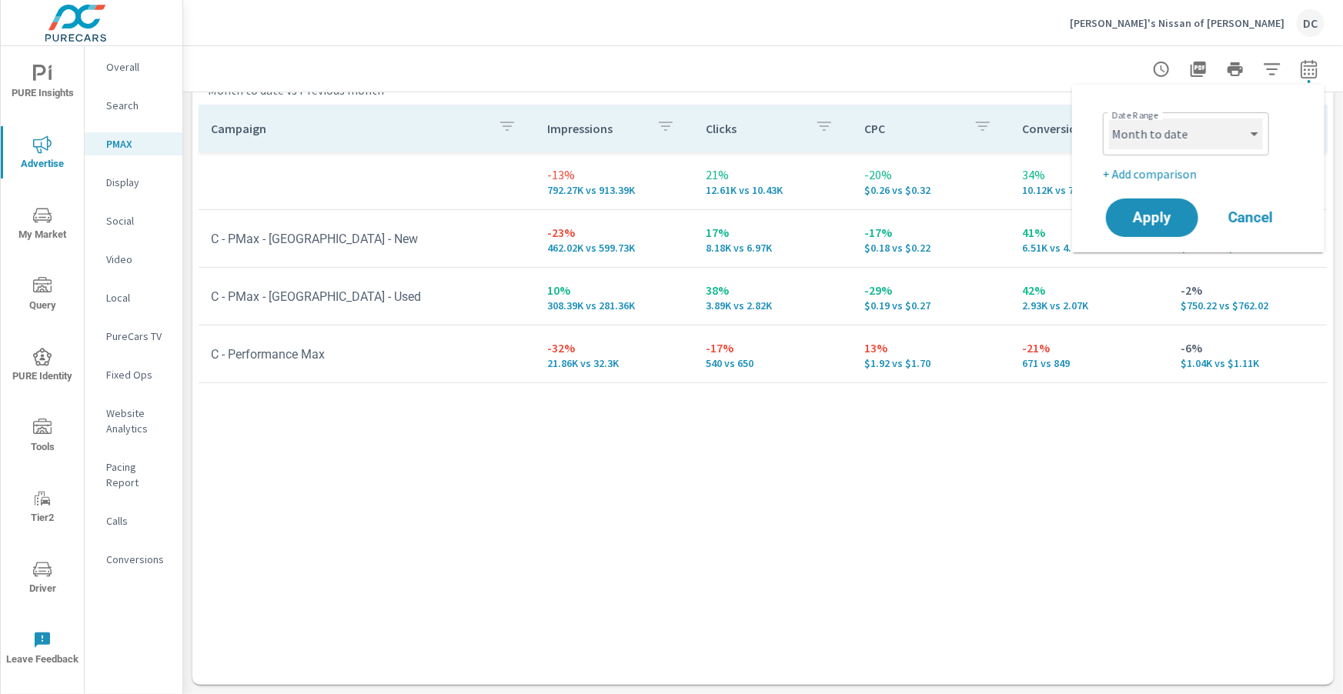
click at [1249, 148] on select "Custom [DATE] Last week Last 7 days Last 14 days Last 30 days Last 45 days Last…" at bounding box center [1186, 134] width 154 height 31
click at [1109, 119] on select "Custom [DATE] Last week Last 7 days Last 14 days Last 30 days Last 45 days Last…" at bounding box center [1186, 134] width 154 height 31
click at [1222, 140] on select "Custom [DATE] Last week Last 7 days Last 14 days Last 30 days Last 45 days Last…" at bounding box center [1186, 134] width 154 height 31
click at [1109, 119] on select "Custom [DATE] Last week Last 7 days Last 14 days Last 30 days Last 45 days Last…" at bounding box center [1186, 134] width 154 height 31
select select "Last month"
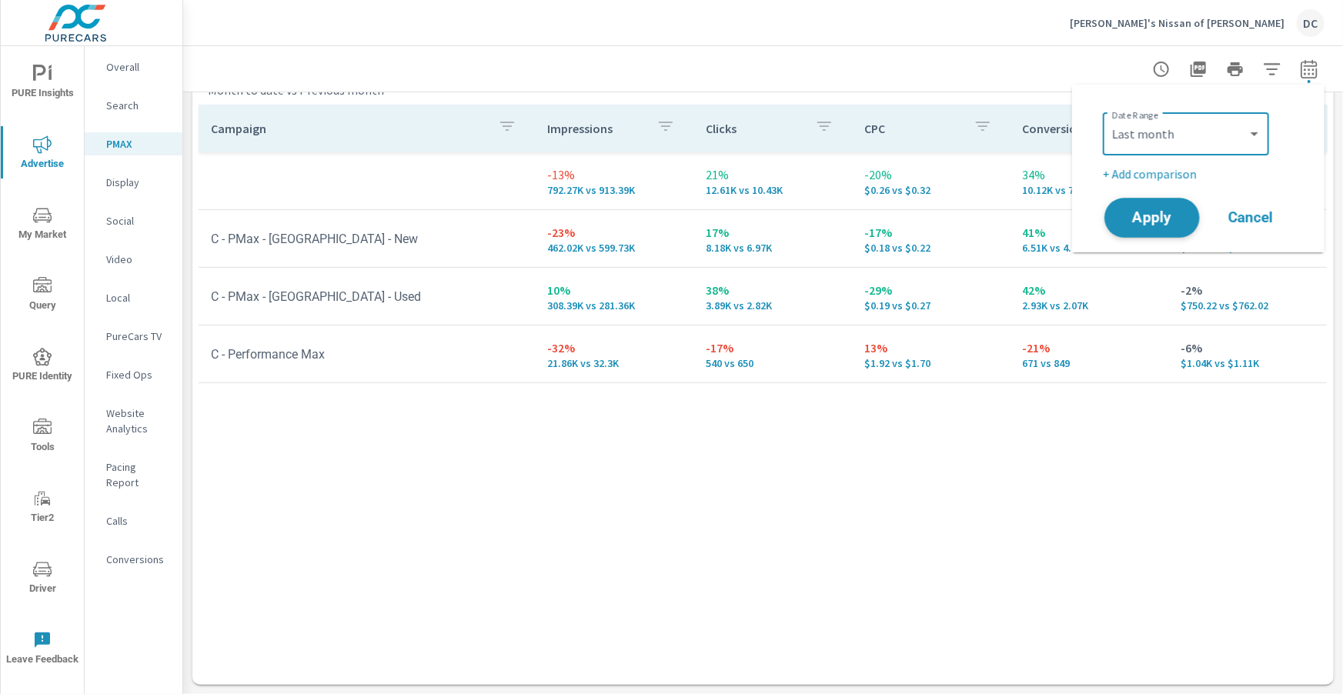
click at [1173, 213] on span "Apply" at bounding box center [1151, 218] width 63 height 15
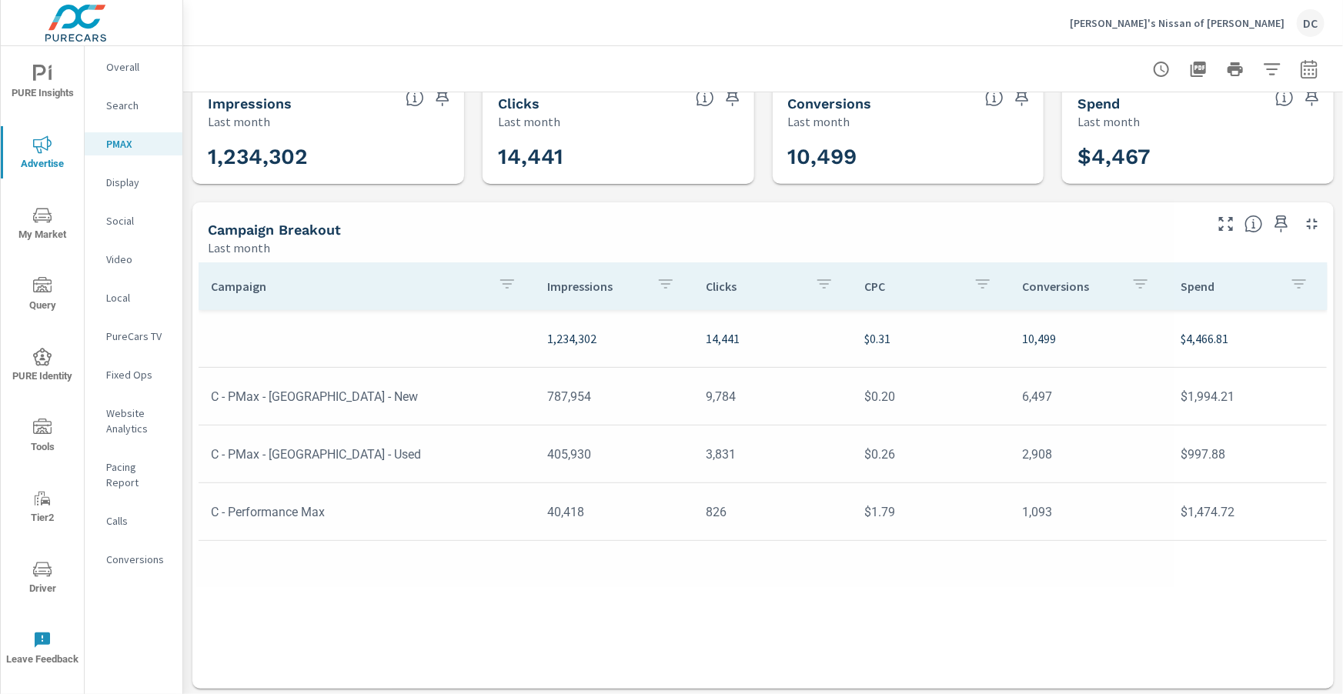
scroll to position [29, 0]
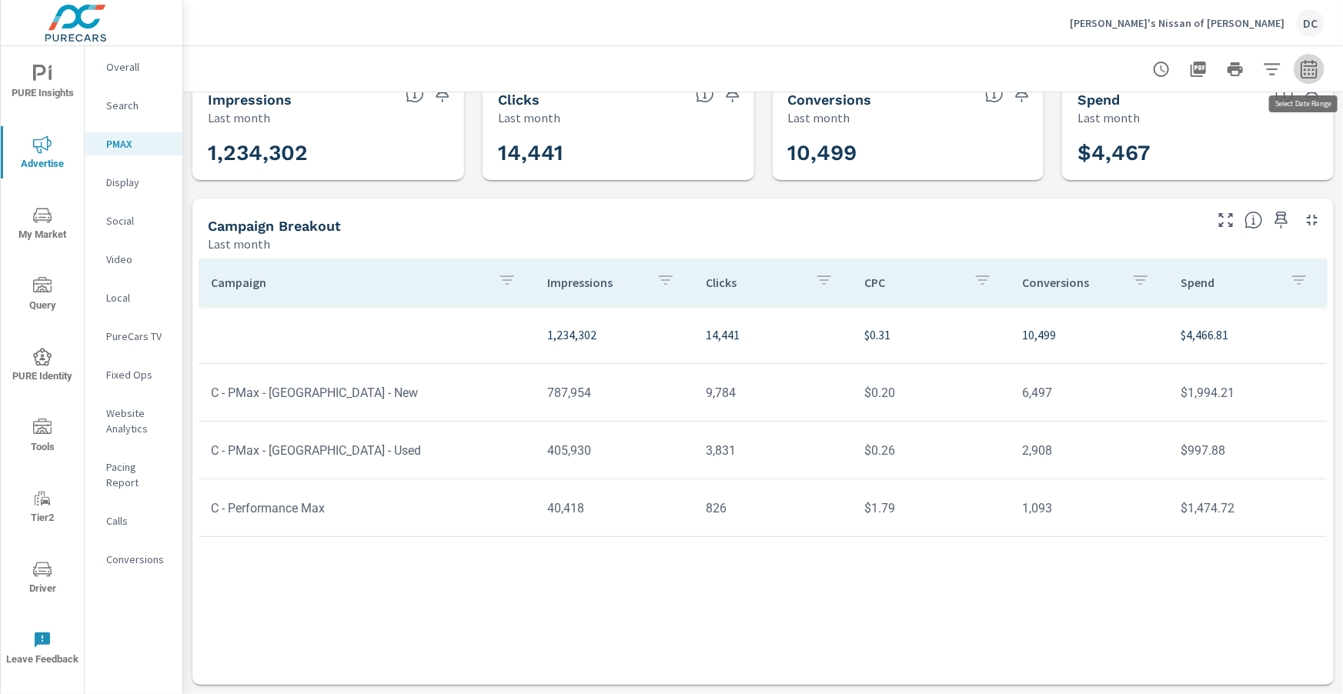
click at [1309, 69] on icon "button" at bounding box center [1309, 69] width 18 height 18
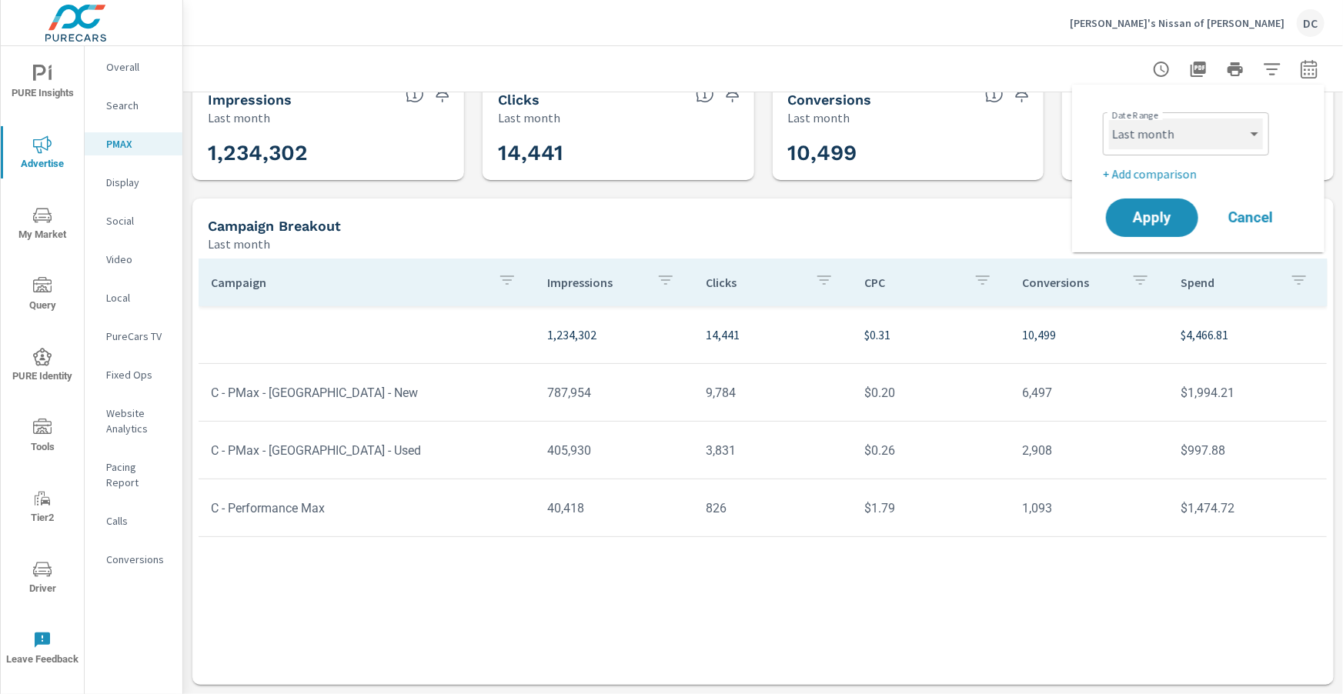
click at [1238, 132] on select "Custom [DATE] Last week Last 7 days Last 14 days Last 30 days Last 45 days Last…" at bounding box center [1186, 134] width 154 height 31
click at [1109, 119] on select "Custom [DATE] Last week Last 7 days Last 14 days Last 30 days Last 45 days Last…" at bounding box center [1186, 134] width 154 height 31
click at [1257, 139] on select "Custom [DATE] Last week Last 7 days Last 14 days Last 30 days Last 45 days Last…" at bounding box center [1186, 134] width 154 height 31
click at [1109, 119] on select "Custom [DATE] Last week Last 7 days Last 14 days Last 30 days Last 45 days Last…" at bounding box center [1186, 134] width 154 height 31
click at [1220, 132] on select "Custom [DATE] Last week Last 7 days Last 14 days Last 30 days Last 45 days Last…" at bounding box center [1186, 134] width 154 height 31
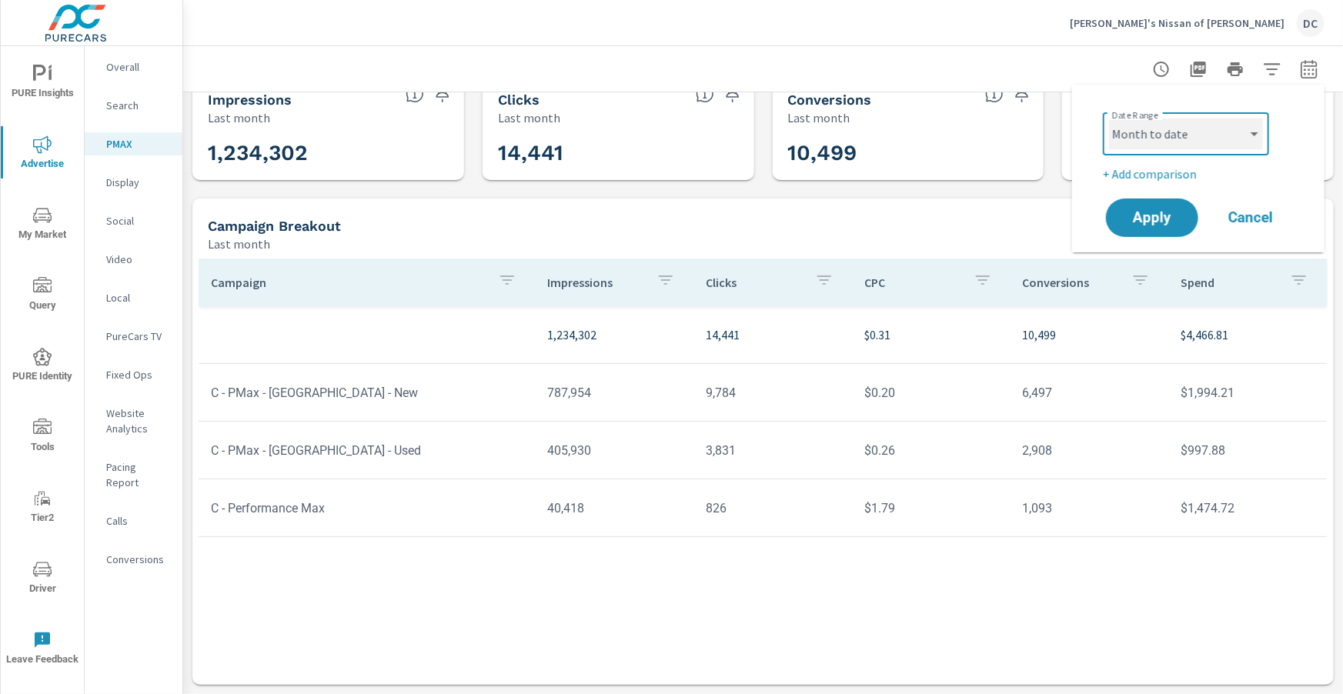
click at [1109, 119] on select "Custom [DATE] Last week Last 7 days Last 14 days Last 30 days Last 45 days Last…" at bounding box center [1186, 134] width 154 height 31
select select "Month to date"
click at [1163, 211] on span "Apply" at bounding box center [1151, 218] width 63 height 15
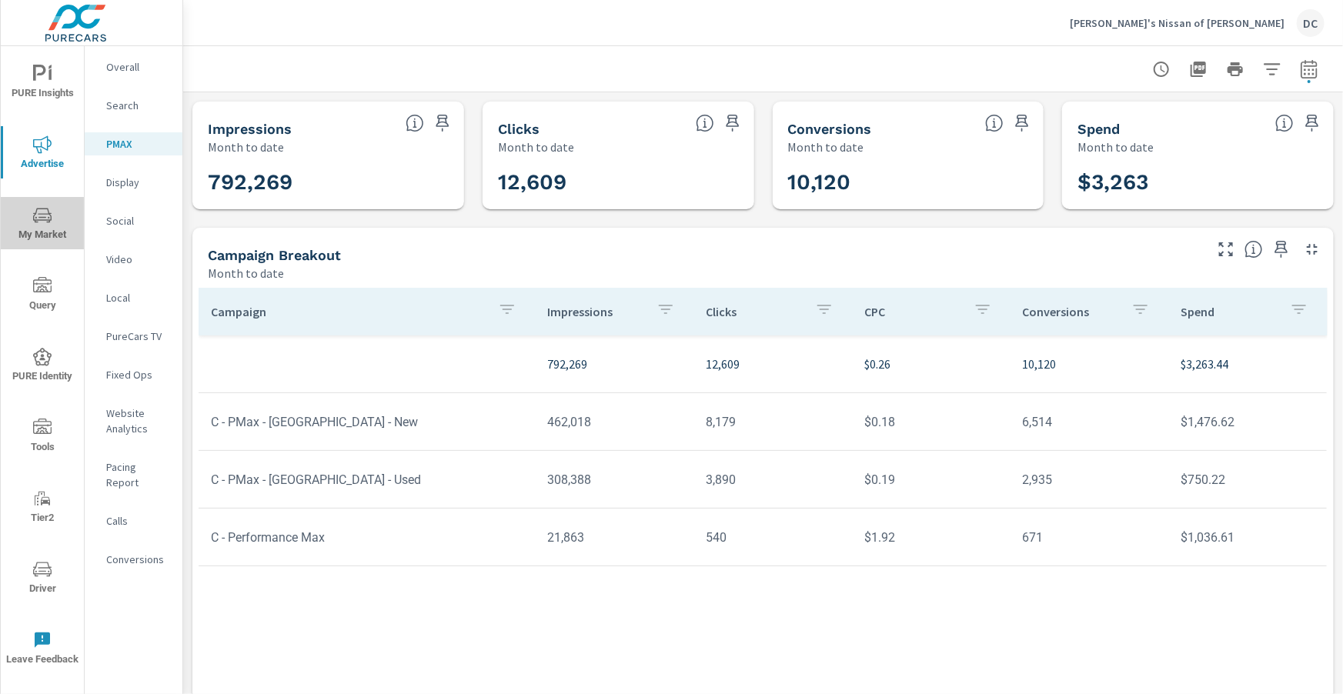
click at [61, 219] on span "My Market" at bounding box center [42, 225] width 74 height 38
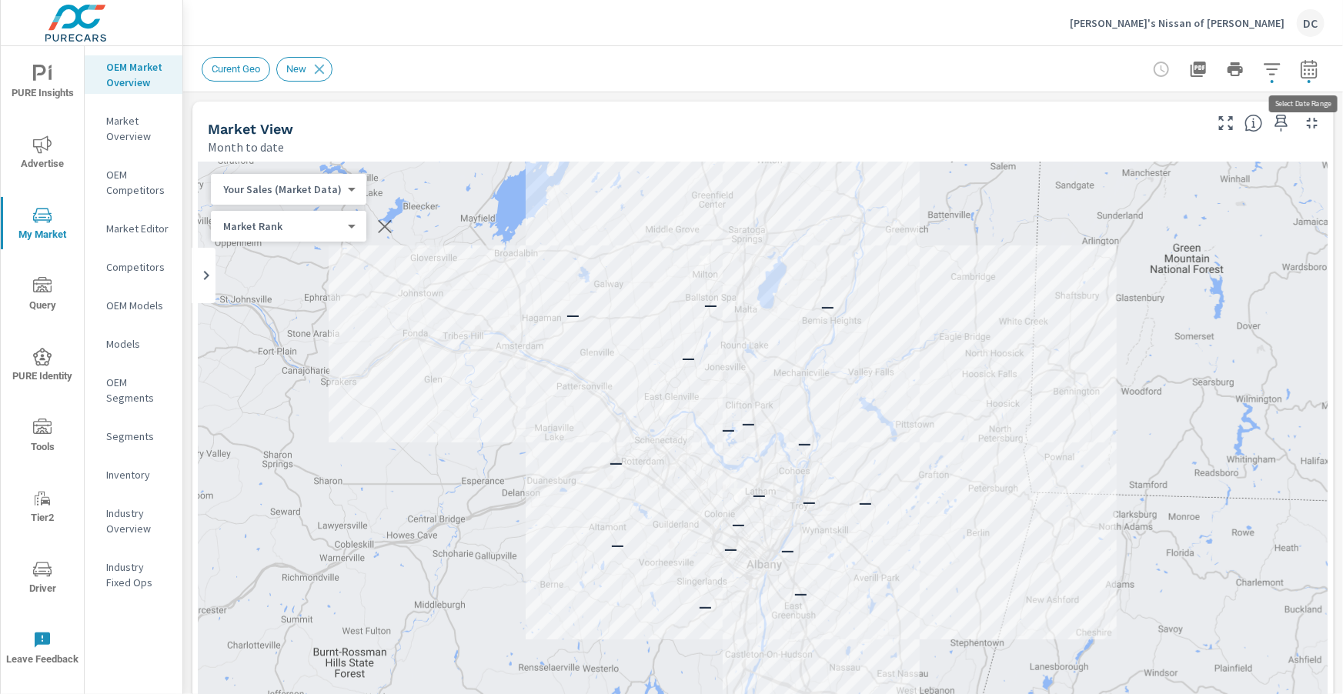
click at [1307, 68] on icon "button" at bounding box center [1309, 69] width 18 height 18
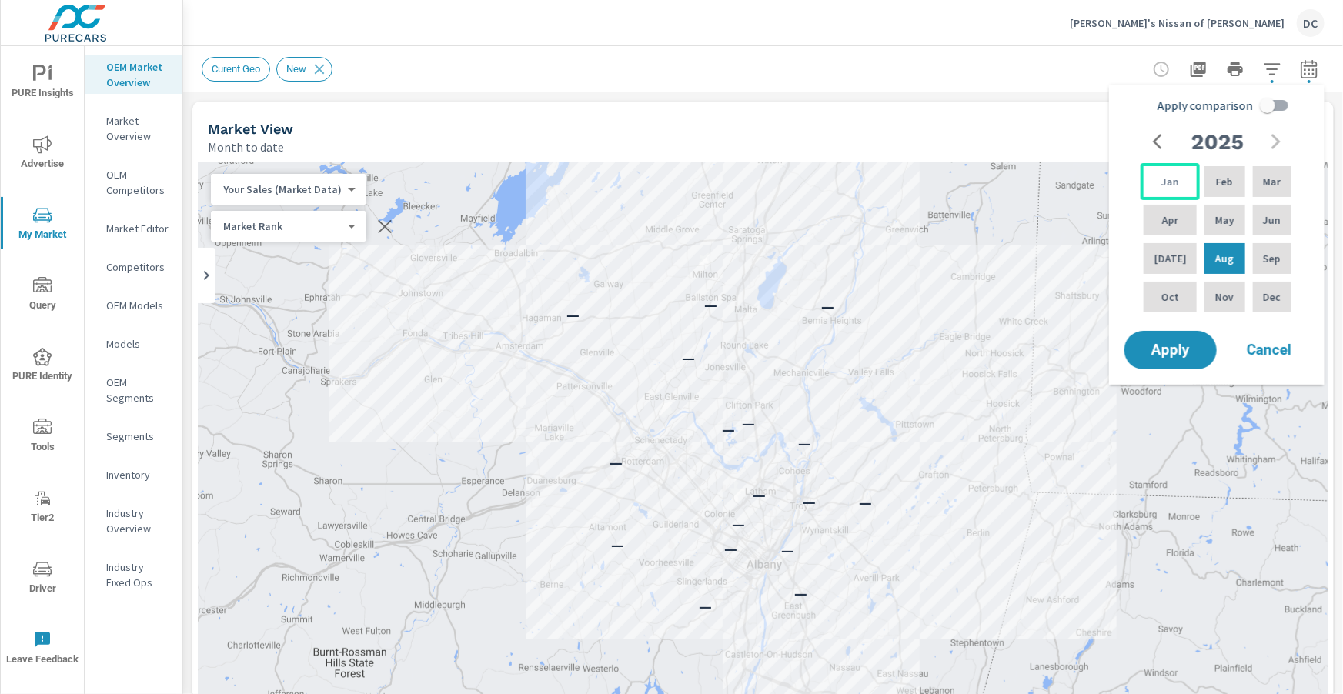
click at [1173, 171] on div "Jan" at bounding box center [1169, 181] width 59 height 37
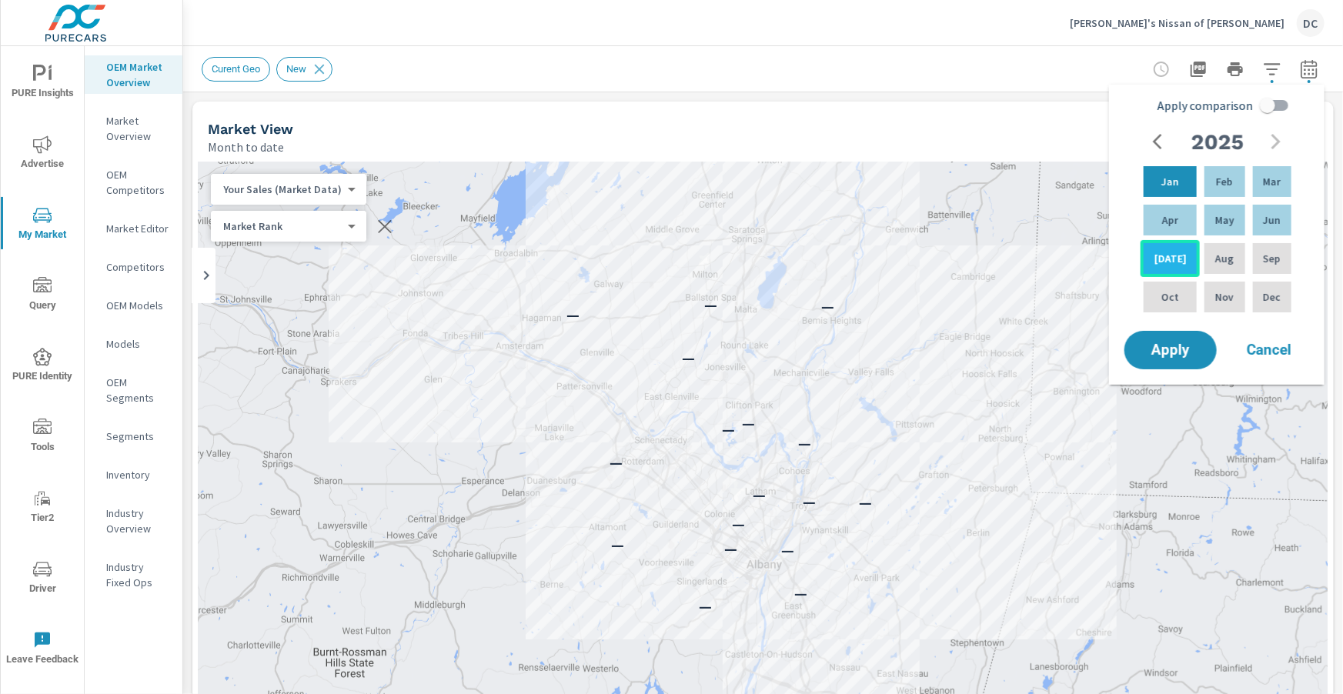
click at [1165, 254] on p "[DATE]" at bounding box center [1170, 258] width 32 height 15
click at [1185, 348] on span "Apply" at bounding box center [1170, 350] width 63 height 15
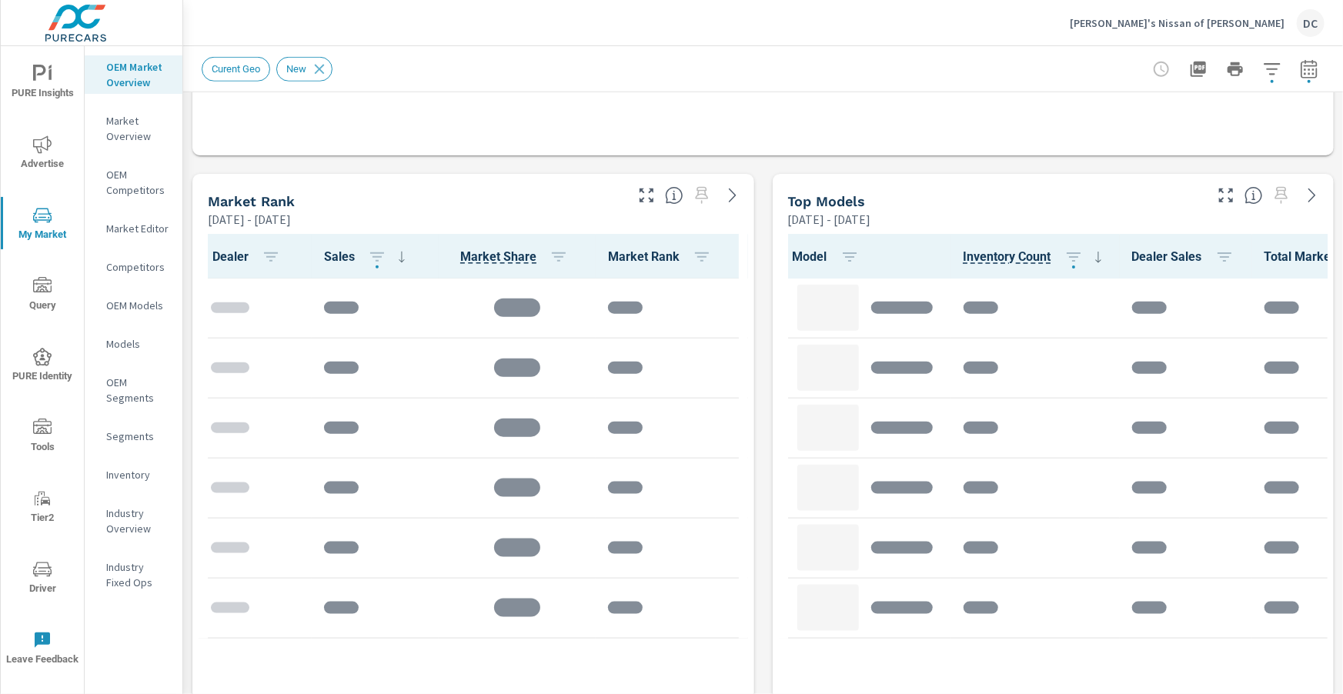
scroll to position [643, 0]
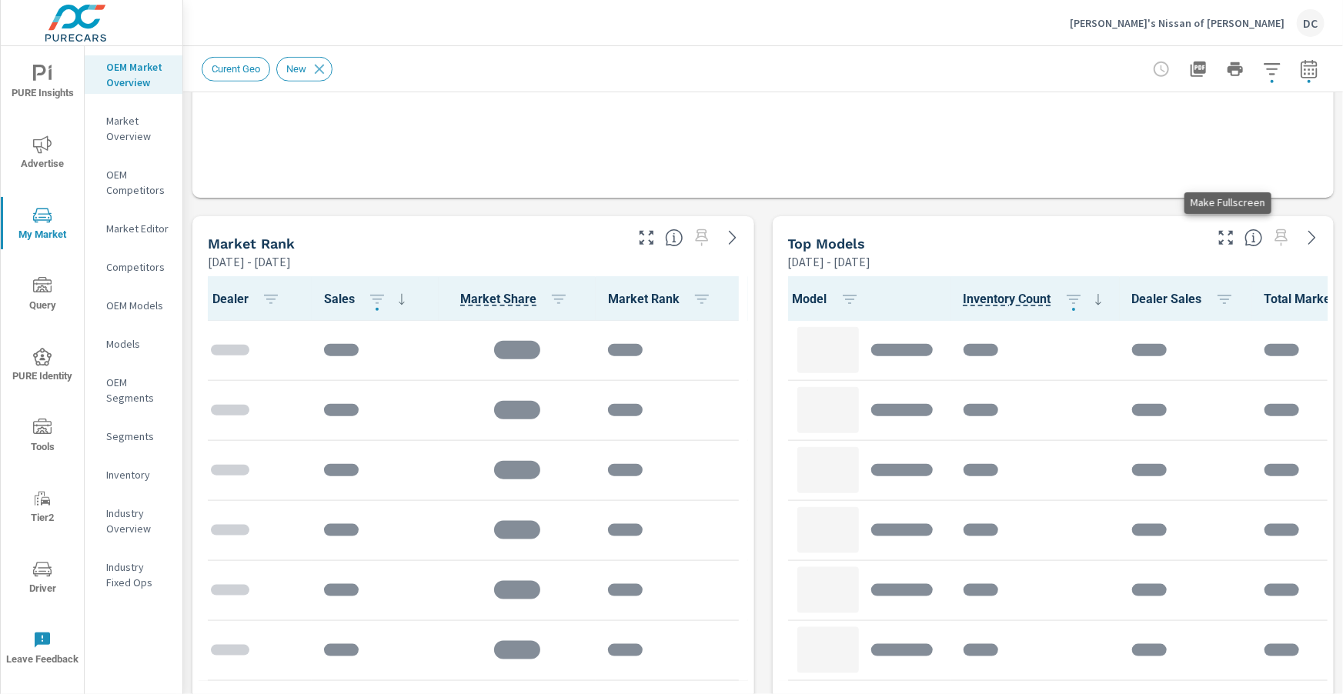
click at [1221, 235] on icon "button" at bounding box center [1226, 238] width 18 height 18
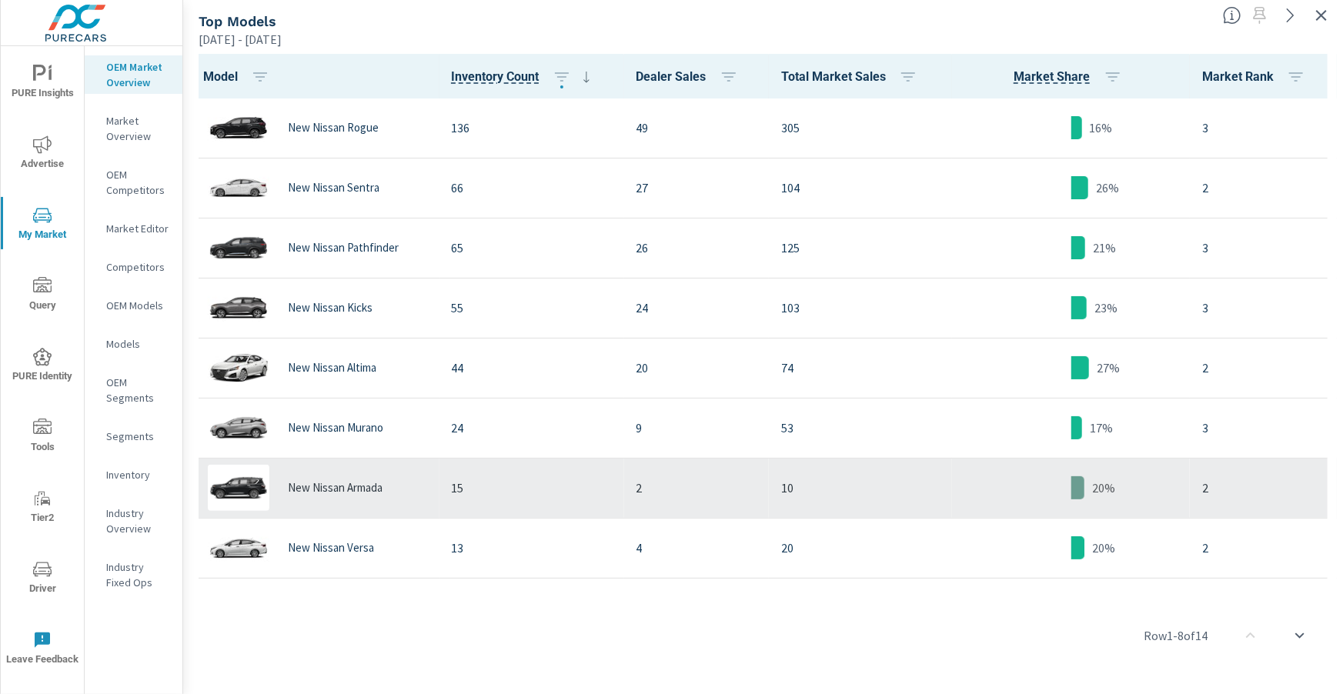
click at [374, 472] on div "New Nissan Armada" at bounding box center [314, 488] width 225 height 46
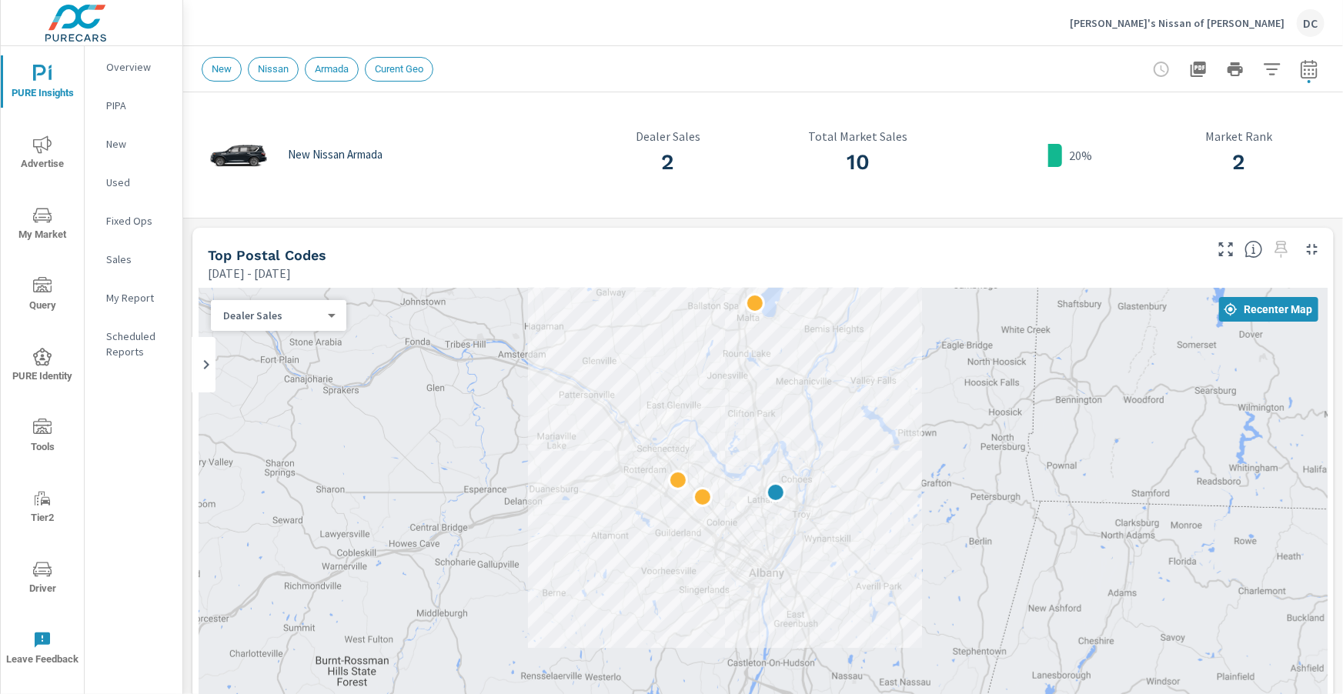
drag, startPoint x: 1017, startPoint y: 387, endPoint x: 1004, endPoint y: 274, distance: 113.8
click at [1004, 274] on div "Top Postal Codes [DATE] - [DATE] ← Move left → Move right ↑ Move up ↓ Move down…" at bounding box center [762, 597] width 1141 height 739
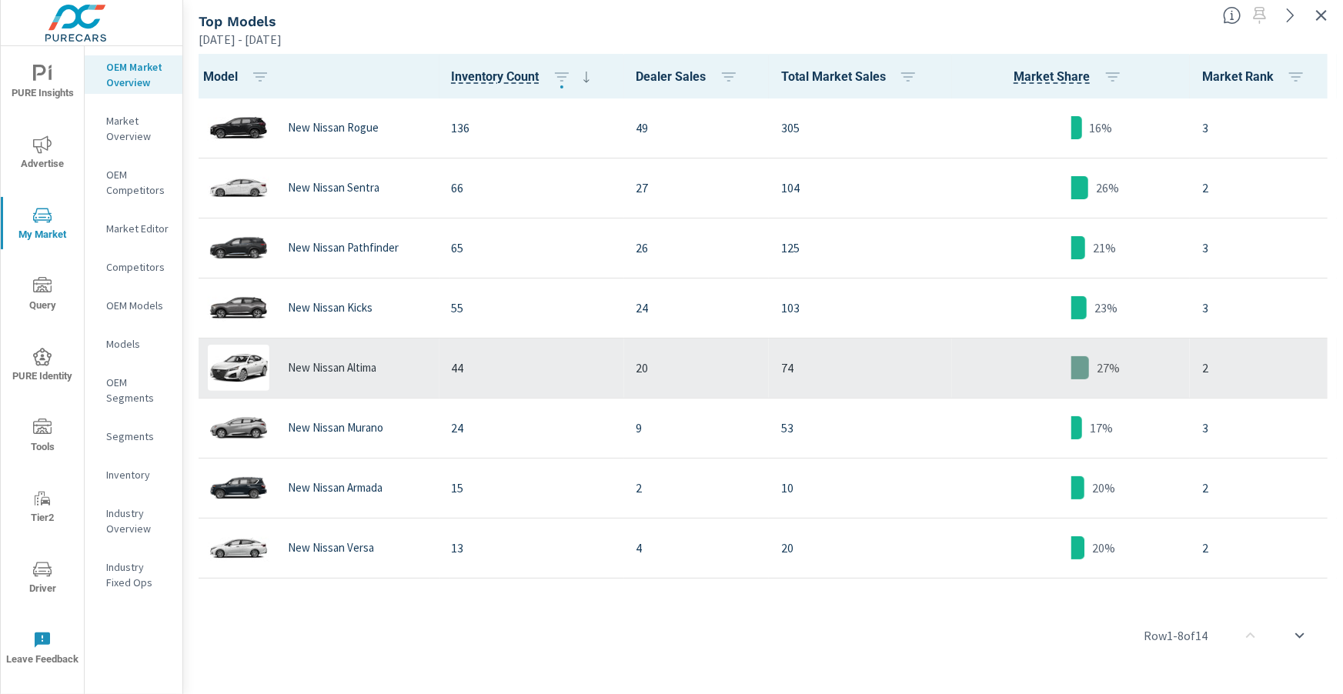
click at [392, 371] on div "New Nissan Altima" at bounding box center [314, 368] width 225 height 46
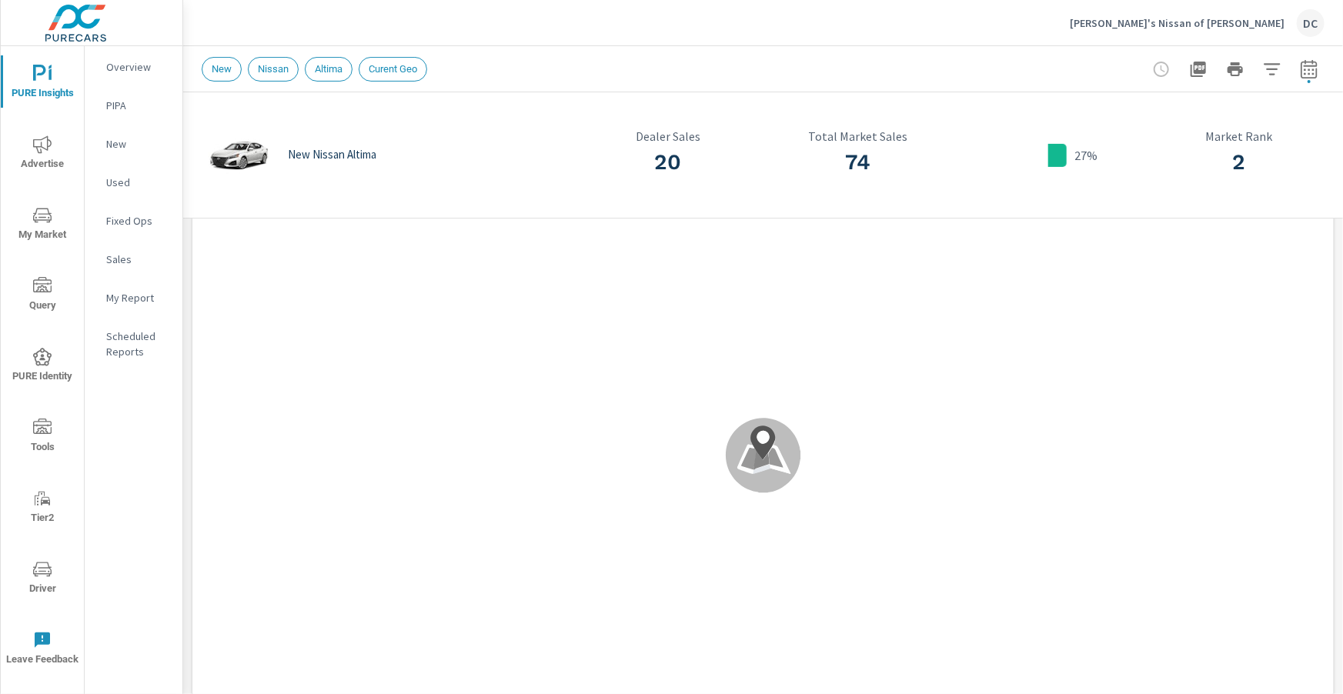
scroll to position [174, 0]
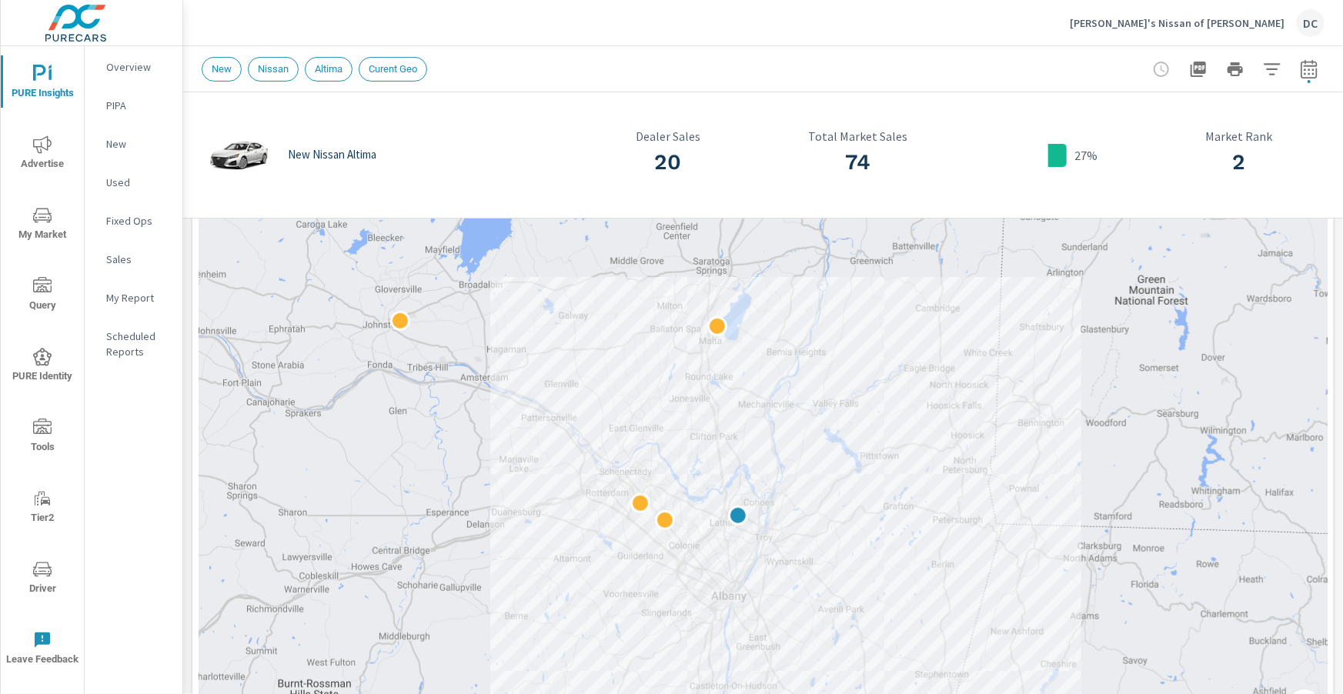
drag, startPoint x: 984, startPoint y: 369, endPoint x: 946, endPoint y: 452, distance: 91.6
click at [947, 453] on div at bounding box center [763, 426] width 1129 height 625
click at [45, 145] on icon "nav menu" at bounding box center [42, 144] width 18 height 18
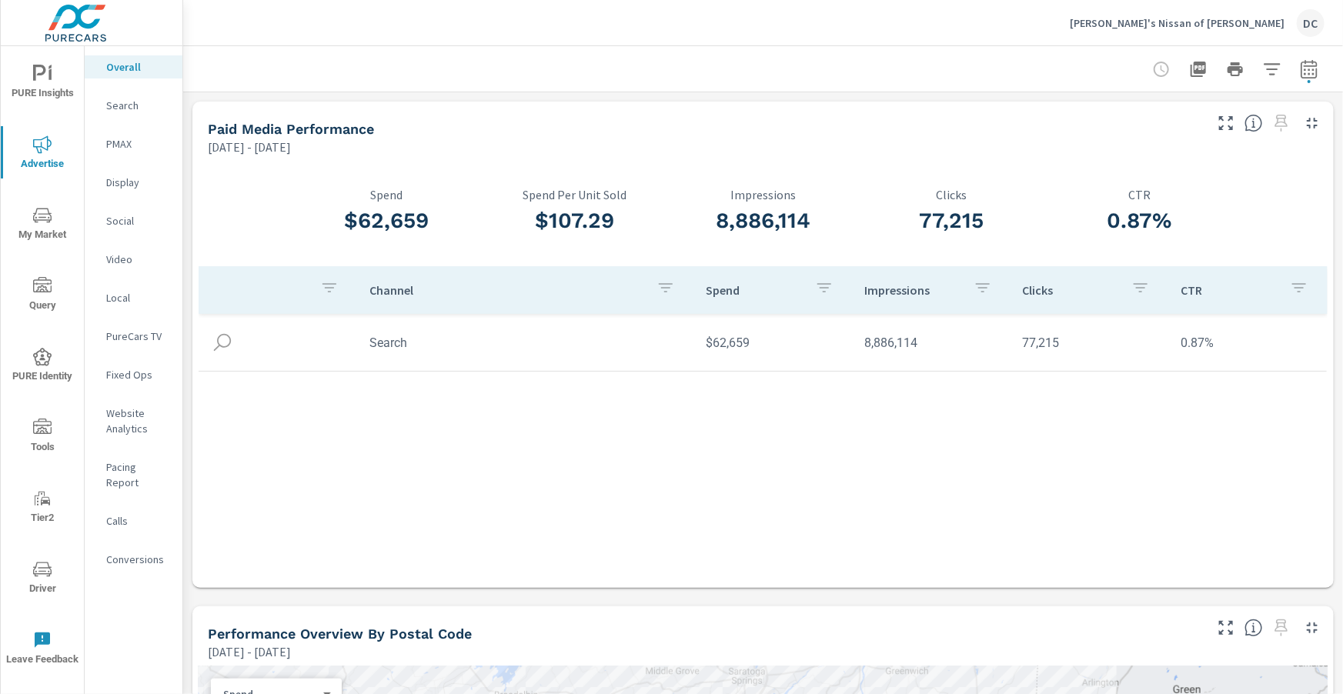
click at [135, 220] on p "Social" at bounding box center [138, 220] width 64 height 15
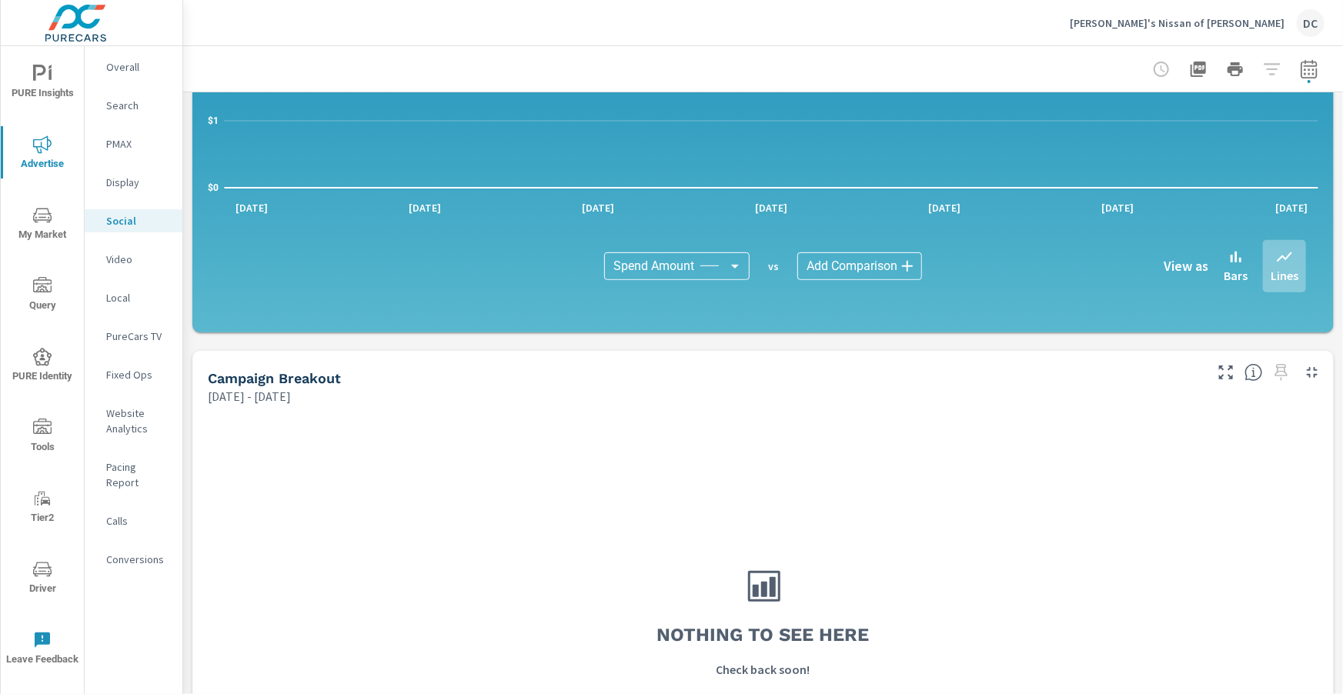
scroll to position [408, 0]
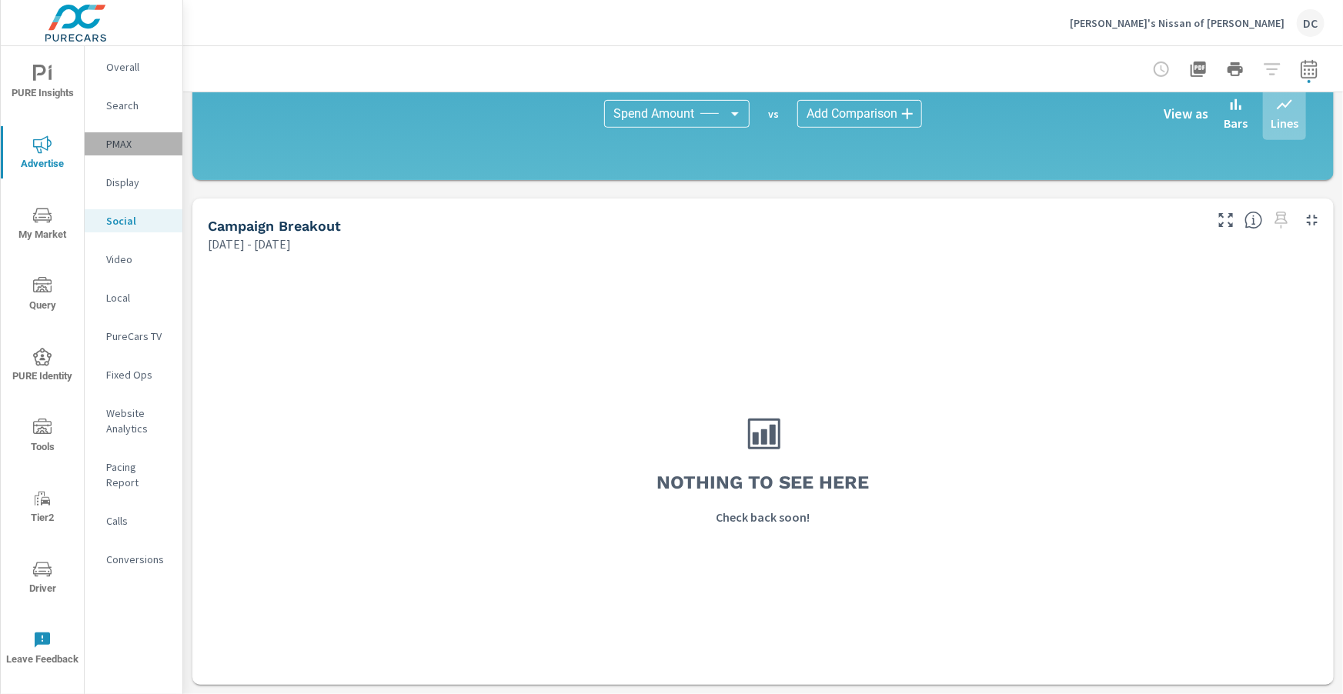
click at [112, 145] on p "PMAX" at bounding box center [138, 143] width 64 height 15
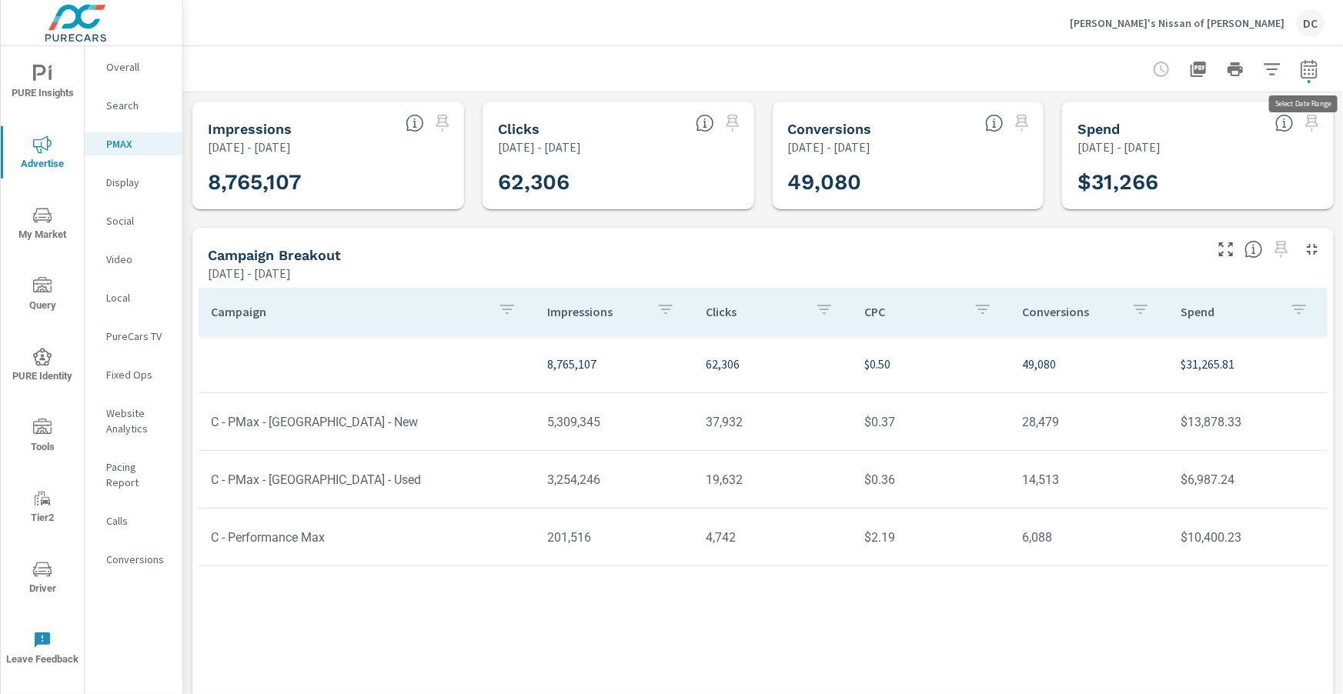
click at [1304, 71] on icon "button" at bounding box center [1309, 69] width 18 height 18
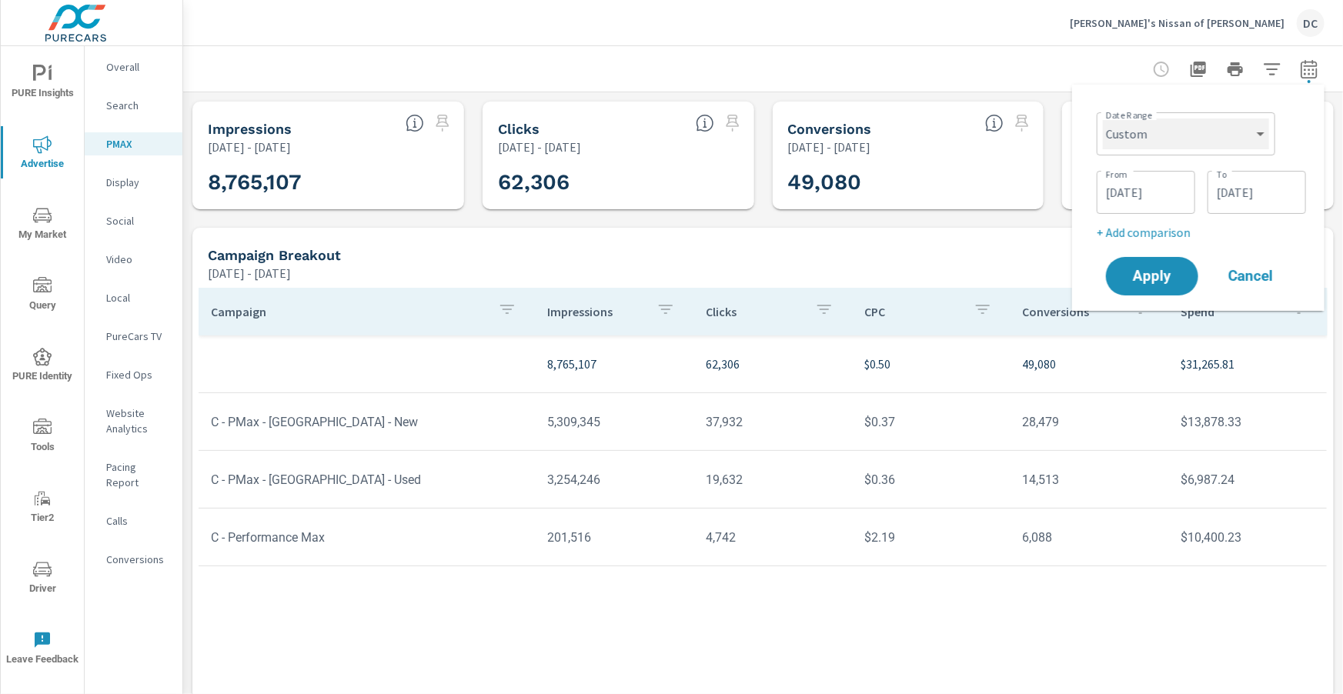
click at [1225, 135] on select "Custom [DATE] Last week Last 7 days Last 14 days Last 30 days Last 45 days Last…" at bounding box center [1186, 134] width 166 height 31
click at [1103, 119] on select "Custom [DATE] Last week Last 7 days Last 14 days Last 30 days Last 45 days Last…" at bounding box center [1186, 134] width 166 height 31
select select "Month to date"
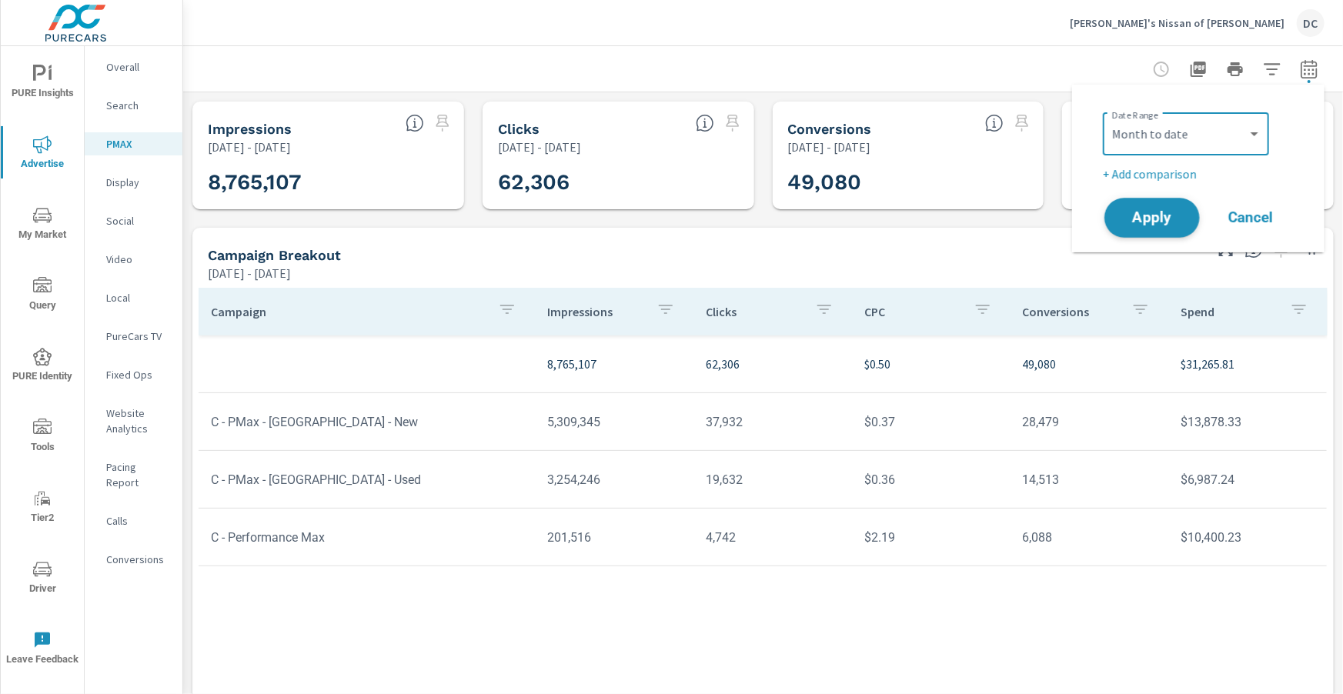
click at [1175, 217] on span "Apply" at bounding box center [1151, 218] width 63 height 15
